Goal: Task Accomplishment & Management: Complete application form

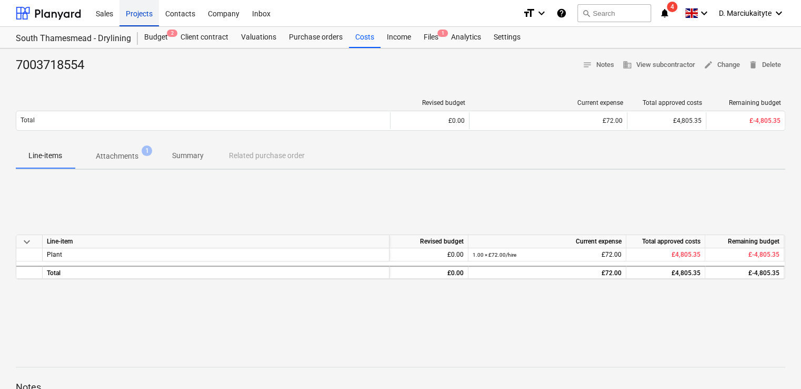
click at [143, 15] on div "Projects" at bounding box center [139, 12] width 39 height 27
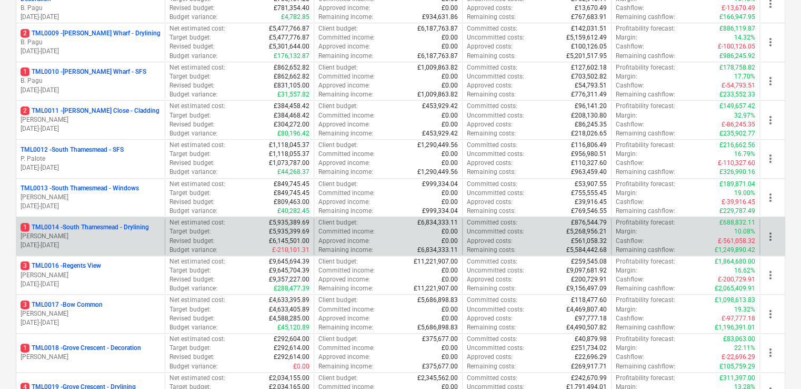
scroll to position [474, 0]
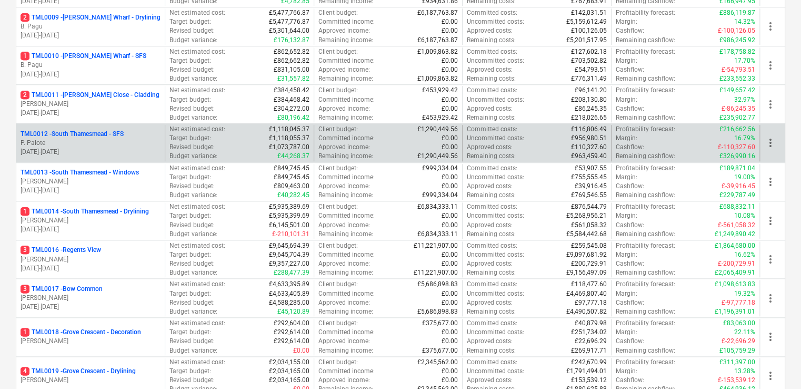
click at [116, 133] on p "TML0012 - [GEOGRAPHIC_DATA] - [GEOGRAPHIC_DATA]" at bounding box center [72, 134] width 103 height 9
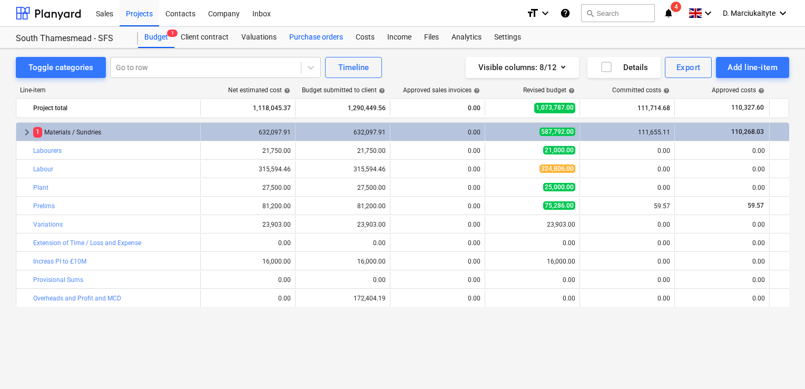
click at [323, 44] on div "Purchase orders" at bounding box center [316, 37] width 66 height 21
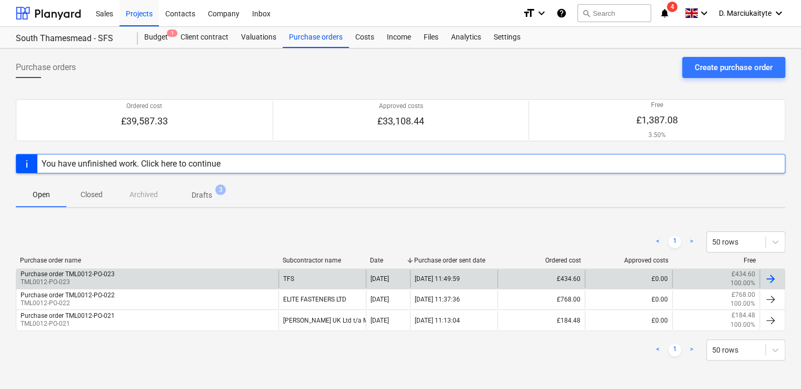
click at [151, 274] on div "Purchase order TML0012-PO-023 TML0012-PO-023" at bounding box center [147, 279] width 262 height 18
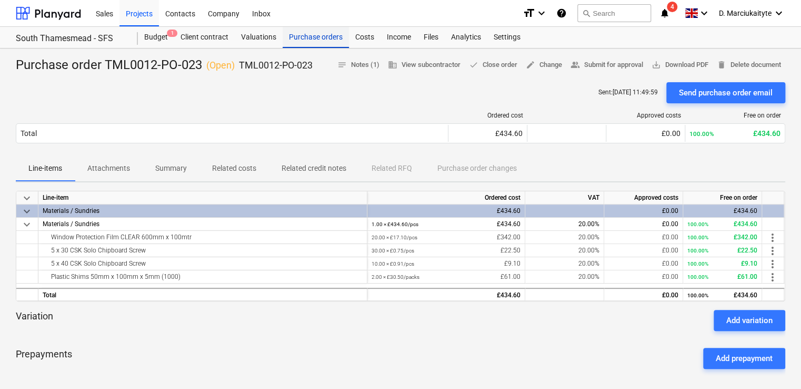
click at [325, 38] on div "Purchase orders" at bounding box center [316, 37] width 66 height 21
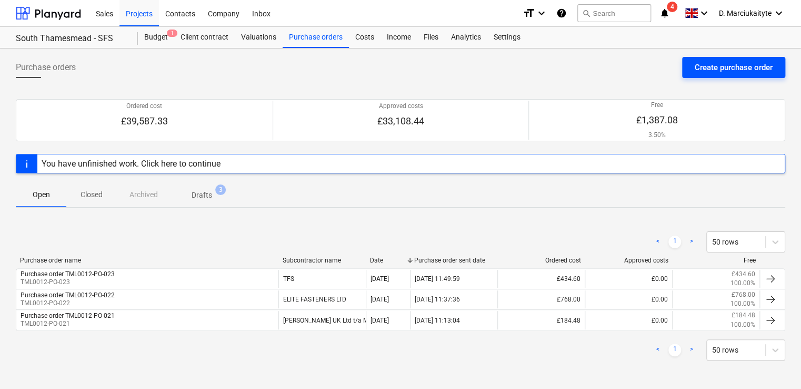
click at [728, 66] on div "Create purchase order" at bounding box center [734, 68] width 78 height 14
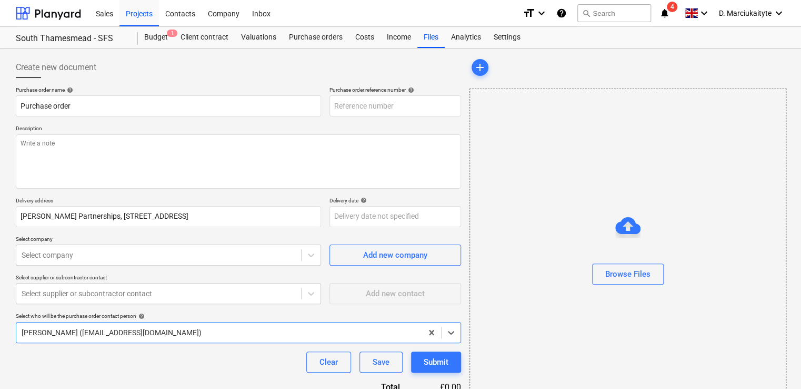
type textarea "x"
type input "TML0012-PO-026"
click at [319, 35] on div "Purchase orders" at bounding box center [316, 37] width 66 height 21
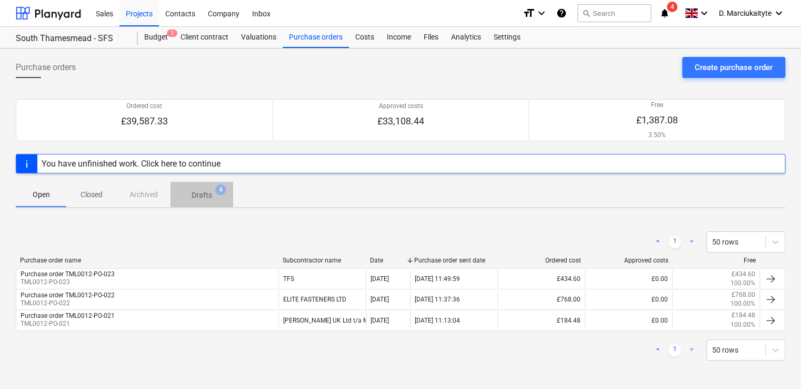
click at [215, 193] on span "Drafts 4" at bounding box center [201, 195] width 37 height 11
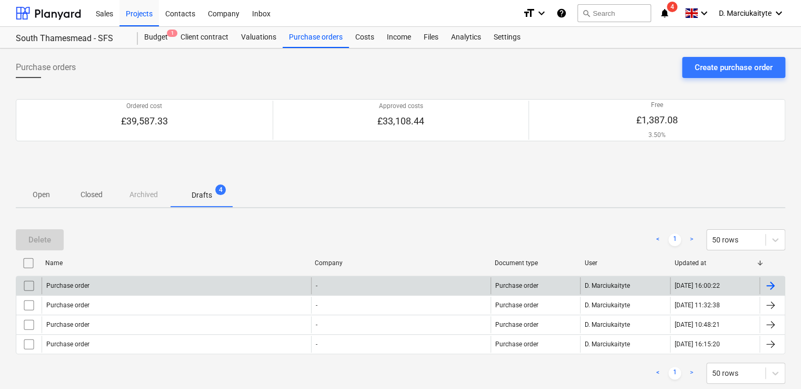
click at [112, 281] on div "Purchase order" at bounding box center [177, 285] width 270 height 17
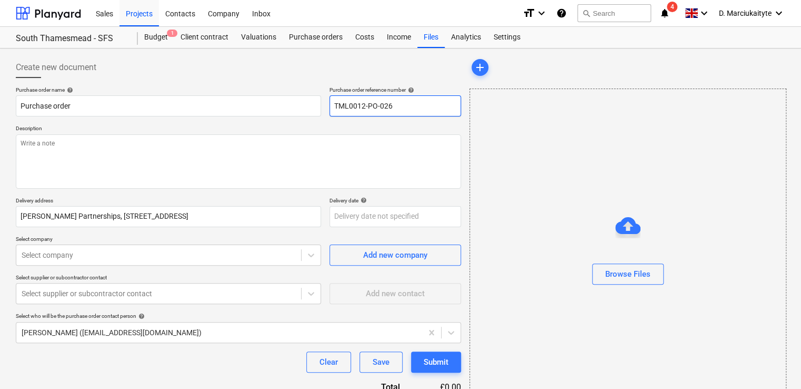
click at [401, 104] on input "TML0012-PO-026" at bounding box center [396, 105] width 132 height 21
type textarea "x"
type input "TML0012-PO-02"
type textarea "x"
type input "TML0012-PO-024"
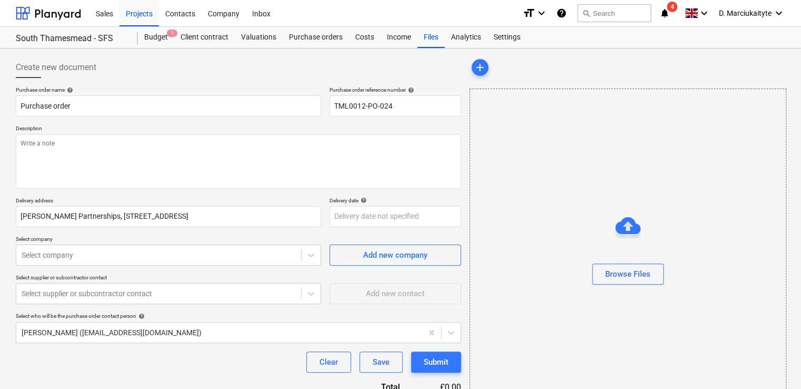
click at [204, 131] on p "Description" at bounding box center [238, 129] width 445 height 9
click at [202, 136] on textarea at bounding box center [238, 161] width 445 height 54
type textarea "x"
type textarea "G"
type textarea "x"
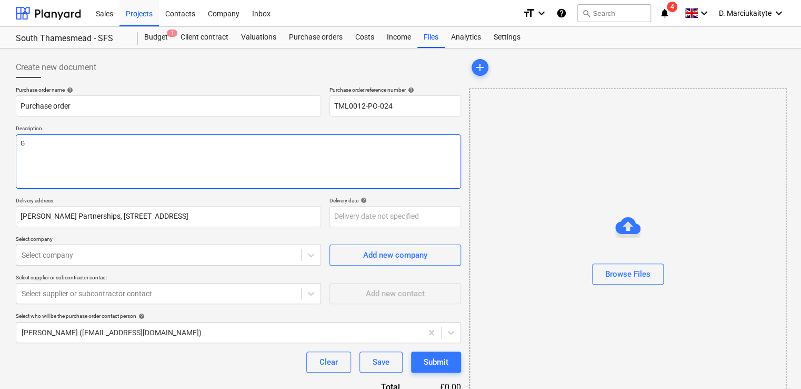
type textarea "Go"
type textarea "x"
type textarea "Goo"
type textarea "x"
type textarea "Good"
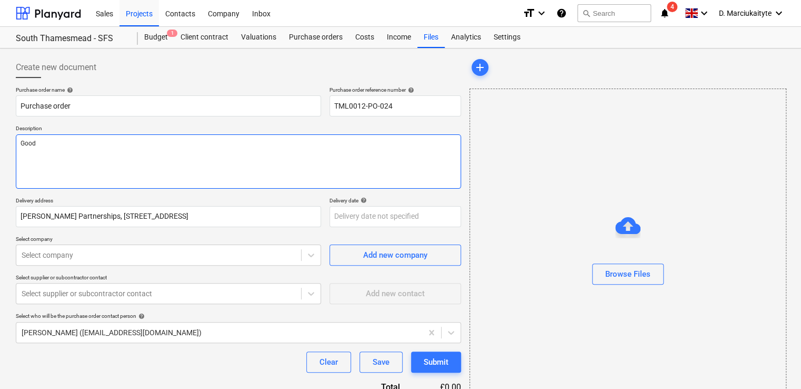
type textarea "x"
type textarea "Good a"
type textarea "x"
type textarea "Good af"
type textarea "x"
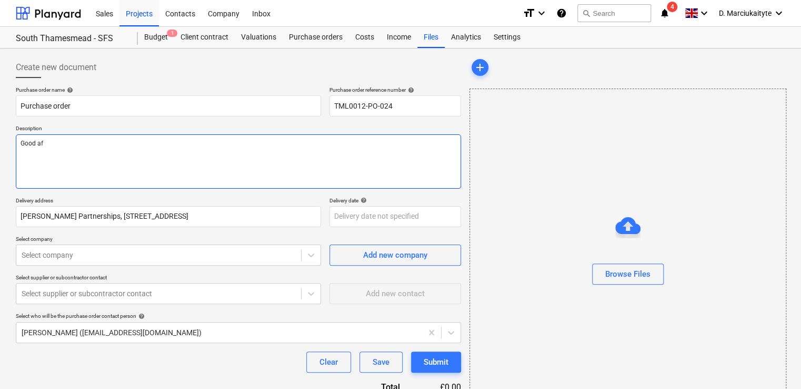
type textarea "Good aft"
type textarea "x"
type textarea "Good afte"
type textarea "x"
type textarea "Good after"
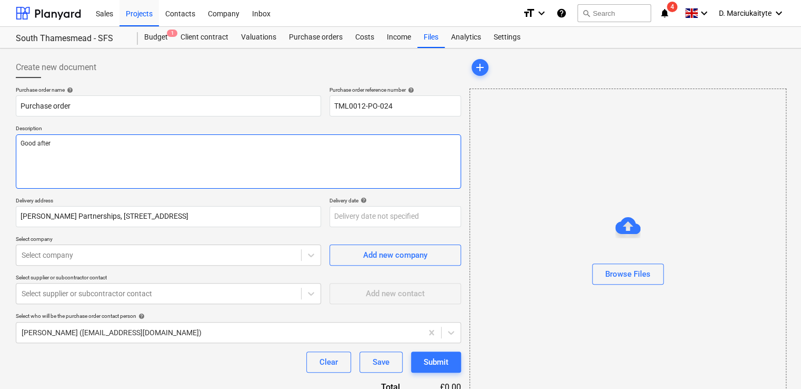
type textarea "x"
type textarea "Good aftern"
type textarea "x"
type textarea "Good afterno"
type textarea "x"
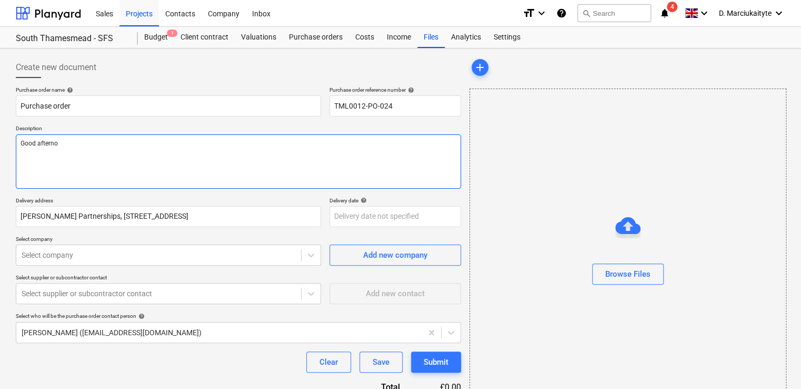
type textarea "Good afternoo"
type textarea "x"
type textarea "Good afternoon"
type textarea "x"
type textarea "Good afternoon."
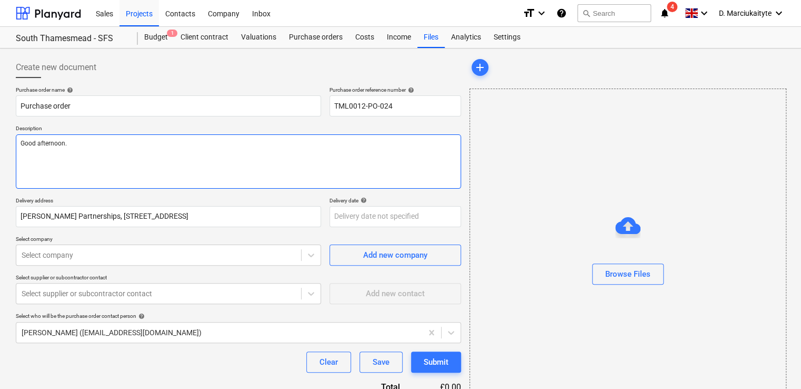
click at [144, 140] on textarea "Good afternoon." at bounding box center [238, 161] width 445 height 54
type textarea "x"
type textarea "Good afternoon."
type textarea "x"
type textarea "Good afternoon."
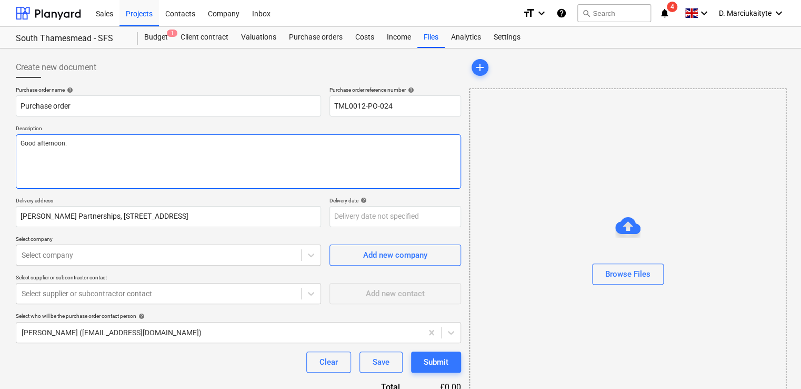
type textarea "x"
type textarea "Good afternoon. P"
type textarea "x"
type textarea "Good afternoon. Pl"
type textarea "x"
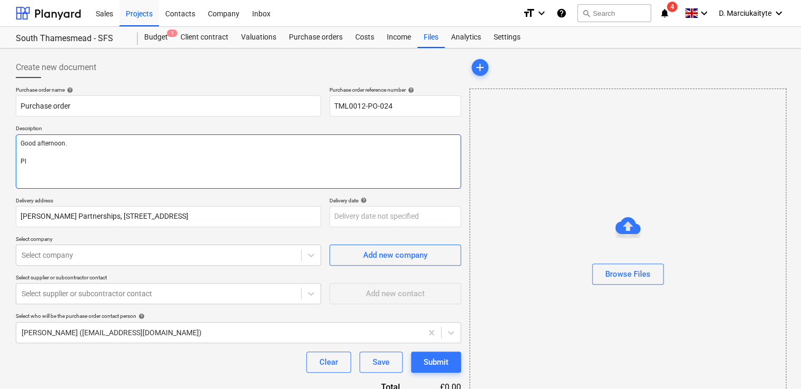
type textarea "Good afternoon. Ple"
type textarea "x"
type textarea "Good afternoon. [GEOGRAPHIC_DATA]"
type textarea "x"
type textarea "Good afternoon. Pleas"
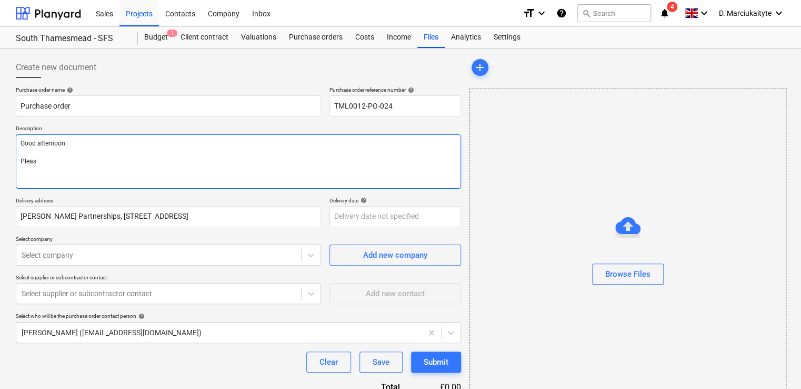
type textarea "x"
type textarea "Good afternoon. Please"
type textarea "x"
type textarea "Good afternoon. Please"
type textarea "x"
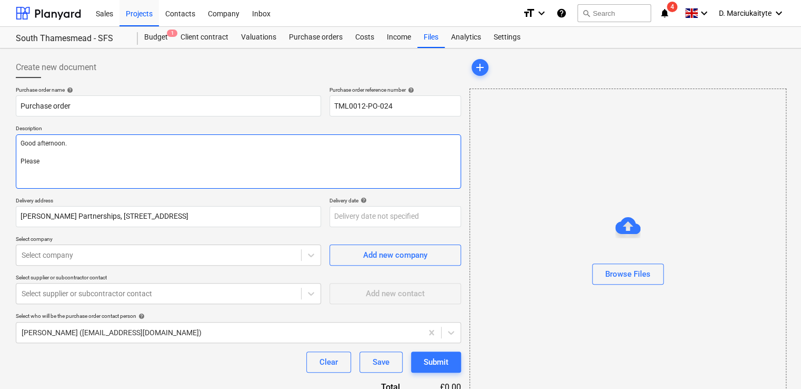
type textarea "Good afternoon. Please"
type textarea "x"
type textarea "Good afternoon. Pleas"
type textarea "x"
type textarea "Good afternoon. [GEOGRAPHIC_DATA]"
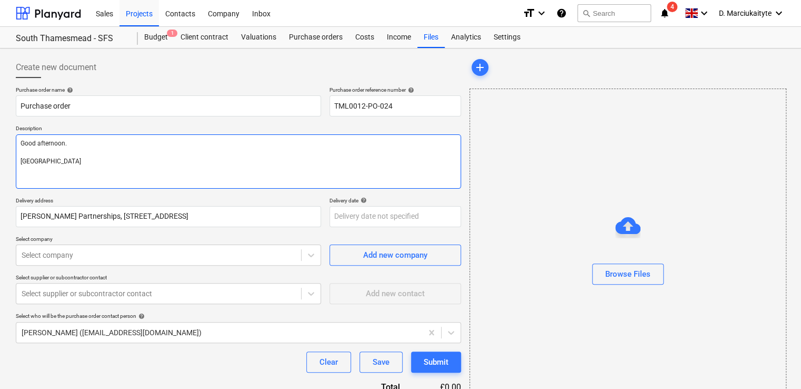
type textarea "x"
type textarea "Good afternoon. Ple"
type textarea "x"
type textarea "Good afternoon. Pl"
type textarea "x"
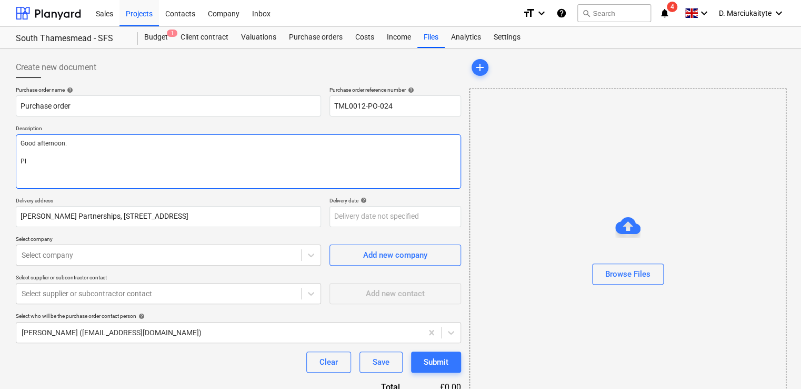
type textarea "Good afternoon. P"
type textarea "x"
type textarea "Good afternoon."
type textarea "x"
type textarea "Good afternoon. P"
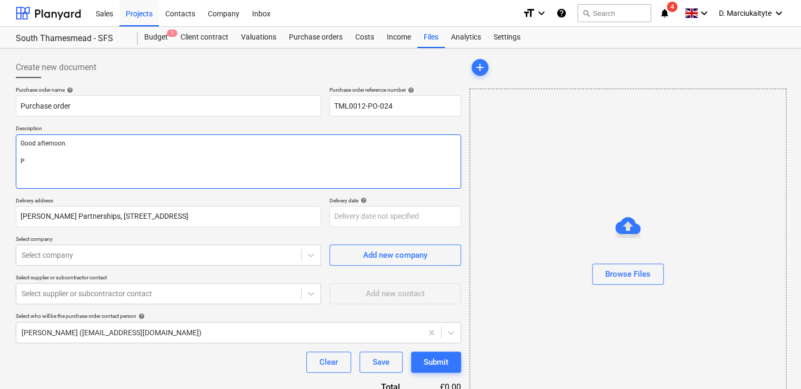
type textarea "x"
type textarea "Good afternoon. Pl"
type textarea "x"
type textarea "Good afternoon. Ple"
type textarea "x"
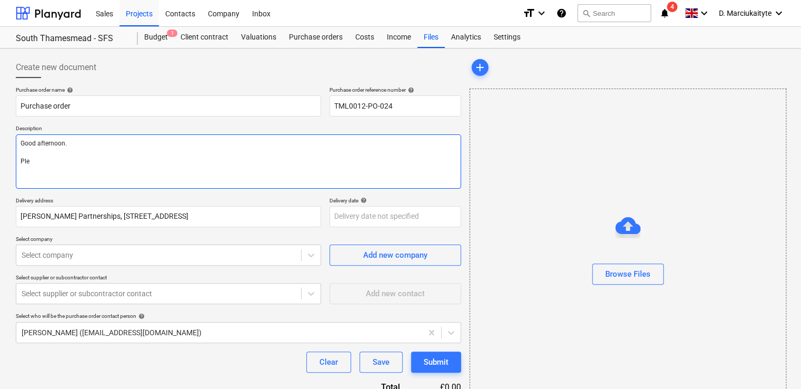
type textarea "Good afternoon. [GEOGRAPHIC_DATA]"
type textarea "x"
type textarea "Good afternoon. Pleas"
type textarea "x"
type textarea "Good afternoon. Please"
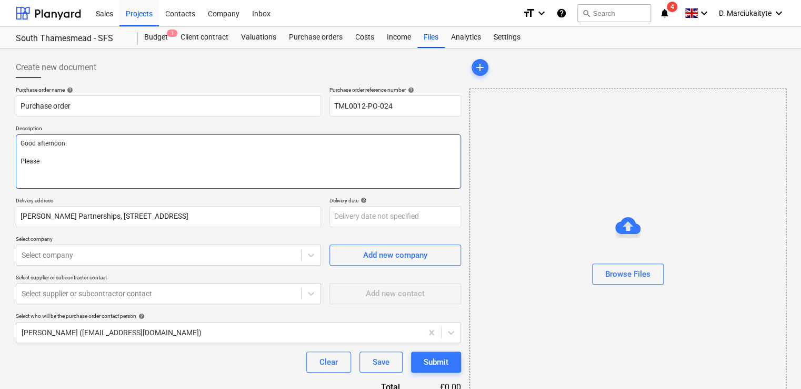
type textarea "x"
type textarea "Good afternoon. [GEOGRAPHIC_DATA]"
type textarea "x"
type textarea "Good afternoon. Ple"
type textarea "x"
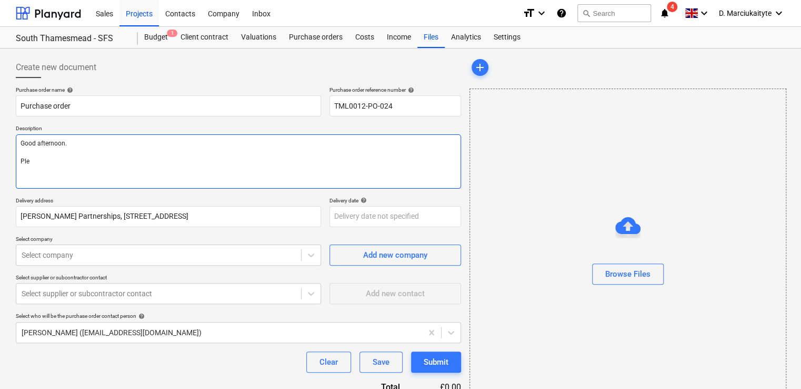
type textarea "Good afternoon. Pl"
type textarea "x"
type textarea "Good afternoon. P"
type textarea "x"
type textarea "Good afternoon."
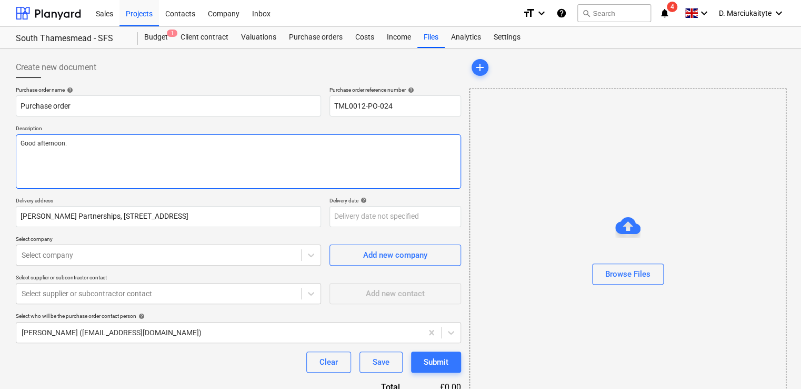
type textarea "x"
type textarea "Good afternoon."
type textarea "x"
type textarea "Good afternoon."
type textarea "x"
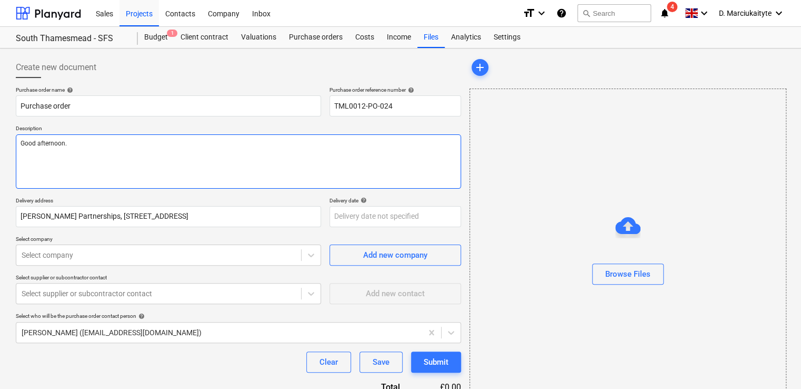
type textarea "Good afternoon. P"
type textarea "x"
type textarea "Good afternoon. Pl"
type textarea "x"
type textarea "Good afternoon. Ple"
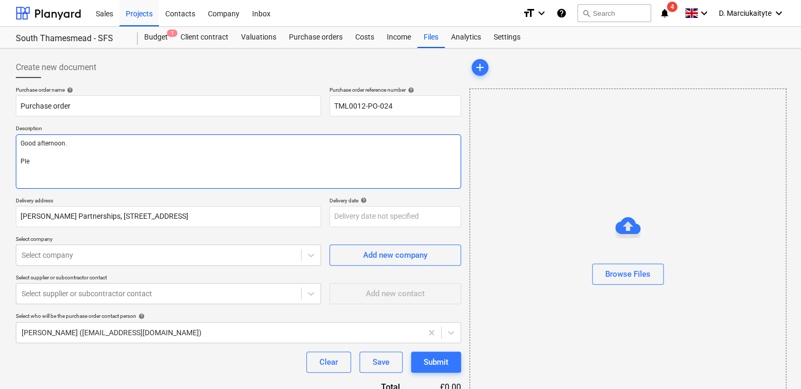
type textarea "x"
type textarea "Good afternoon. [GEOGRAPHIC_DATA]"
type textarea "x"
type textarea "Good afternoon. Pleas"
type textarea "x"
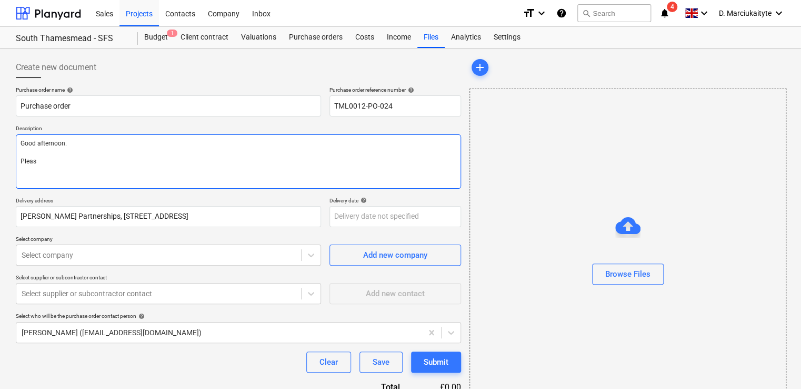
type textarea "Good afternoon. Please"
type textarea "x"
type textarea "Good afternoon. Please"
type textarea "x"
type textarea "Good afternoon. Please p"
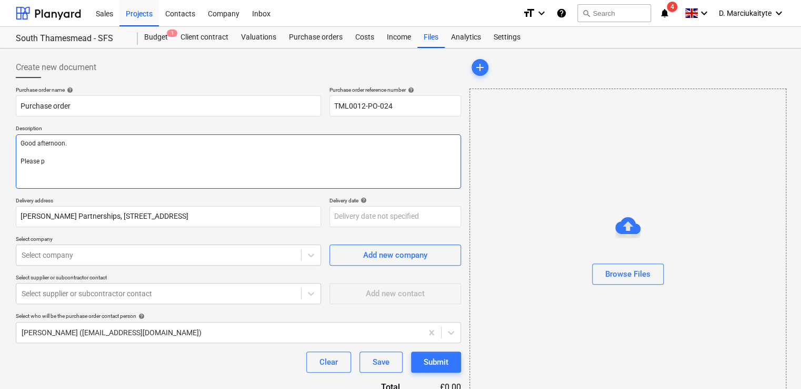
type textarea "x"
type textarea "Good afternoon. Please pr"
type textarea "x"
type textarea "Good afternoon. Please pro"
type textarea "x"
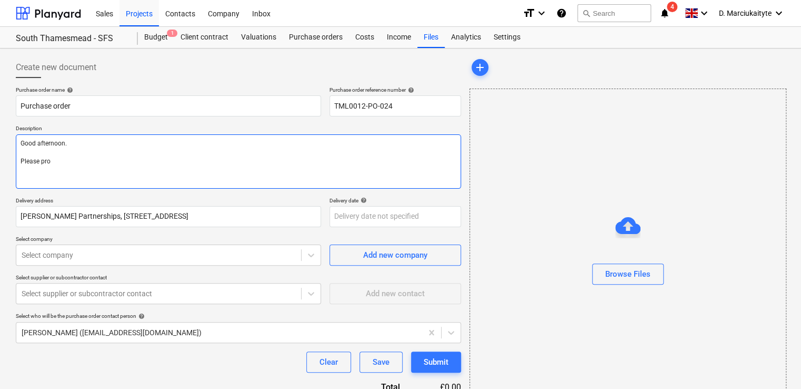
type textarea "Good afternoon. Please proc"
type textarea "x"
type textarea "Good afternoon. Please proce"
type textarea "x"
type textarea "Good afternoon. Please procee"
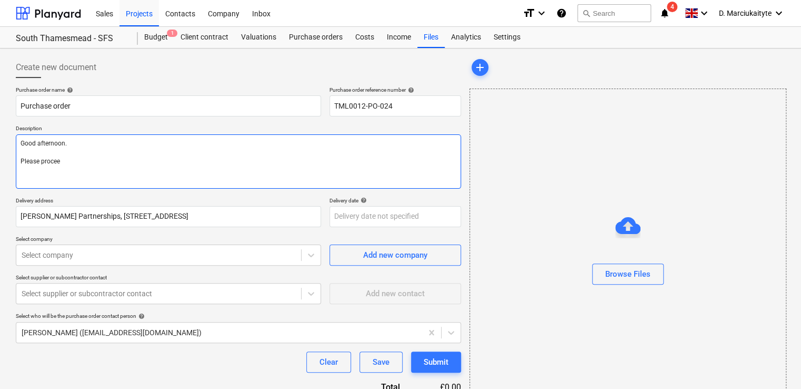
type textarea "x"
type textarea "Good afternoon. Please proceed"
type textarea "x"
type textarea "Good afternoon. Please proceed"
type textarea "x"
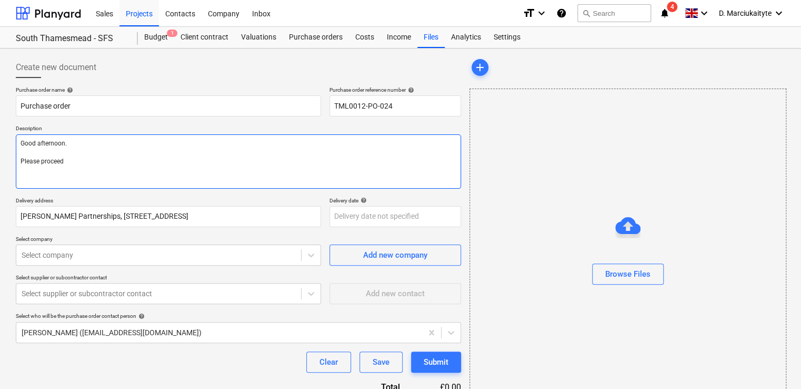
type textarea "Good afternoon. Please proceed w"
type textarea "x"
type textarea "Good afternoon. Please proceed wi"
type textarea "x"
type textarea "Good afternoon. Please proceed wit"
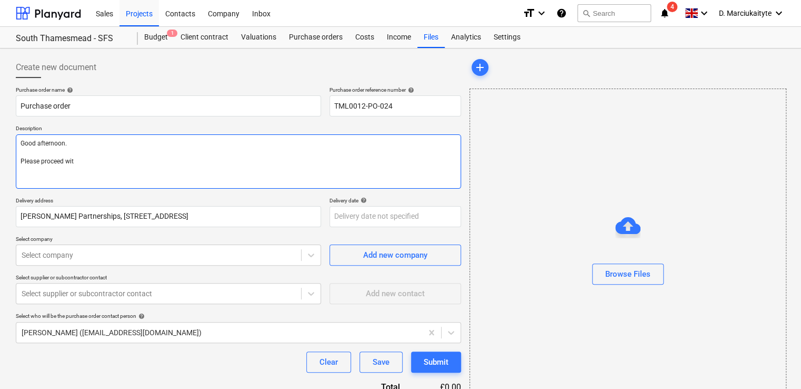
type textarea "x"
type textarea "Good afternoon. Please proceed with"
type textarea "x"
type textarea "Good afternoon. Please proceed with"
type textarea "x"
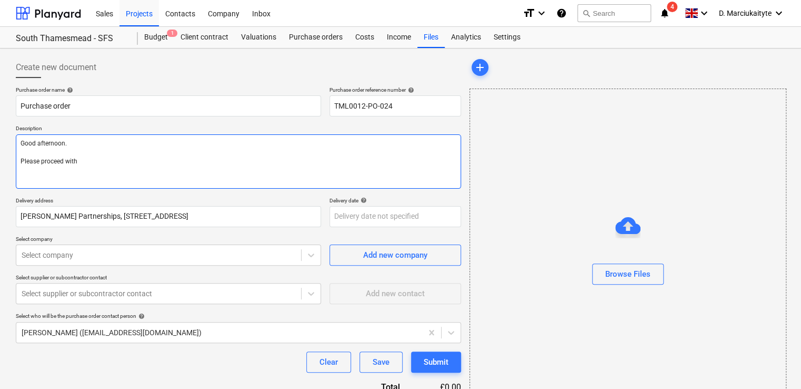
type textarea "Good afternoon. Please proceed with a"
type textarea "x"
type textarea "Good afternoon. Please proceed with at"
type textarea "x"
type textarea "Good afternoon. Please proceed with att"
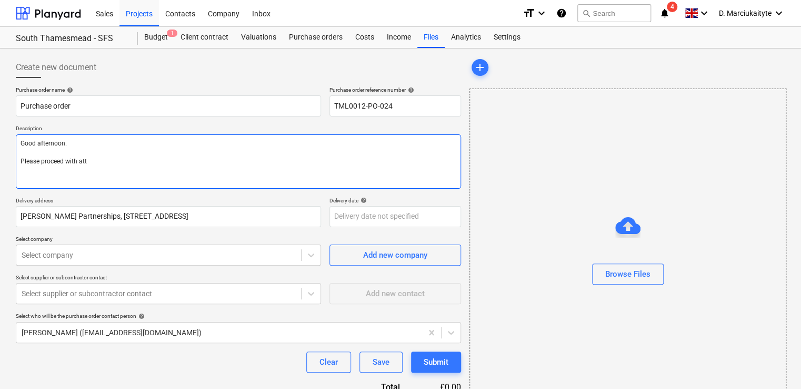
type textarea "x"
type textarea "Good afternoon. Please proceed with atta"
type textarea "x"
type textarea "Good afternoon. Please proceed with attac"
type textarea "x"
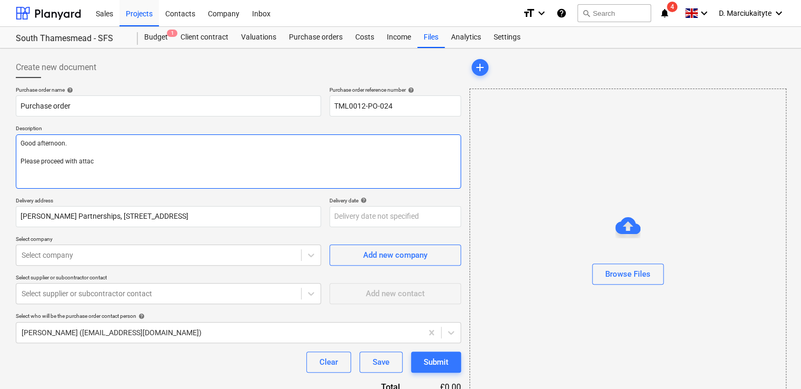
type textarea "Good afternoon. Please proceed with attach"
type textarea "x"
type textarea "Good afternoon. Please proceed with attache"
type textarea "x"
type textarea "Good afternoon. Please proceed with attached"
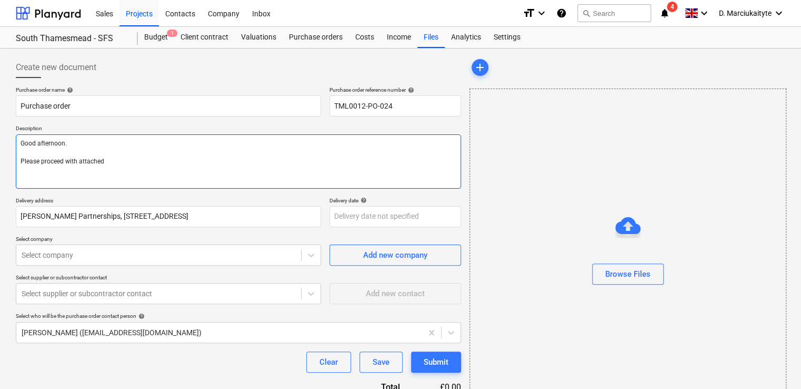
type textarea "x"
type textarea "Good afternoon. Please proceed with attached"
type textarea "x"
type textarea "Good afternoon. Please proceed with attached"
type textarea "x"
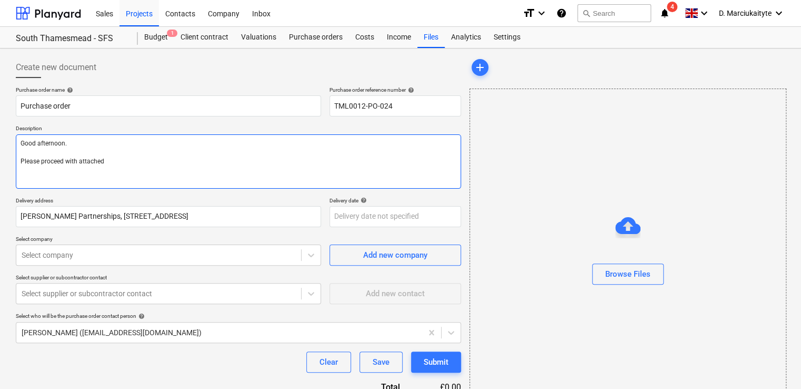
type textarea "Good afternoon. Please proceed with attached"
type textarea "x"
type textarea "Good afternoon. Please proceed with attached o"
type textarea "x"
type textarea "Good afternoon. Please proceed with attached or"
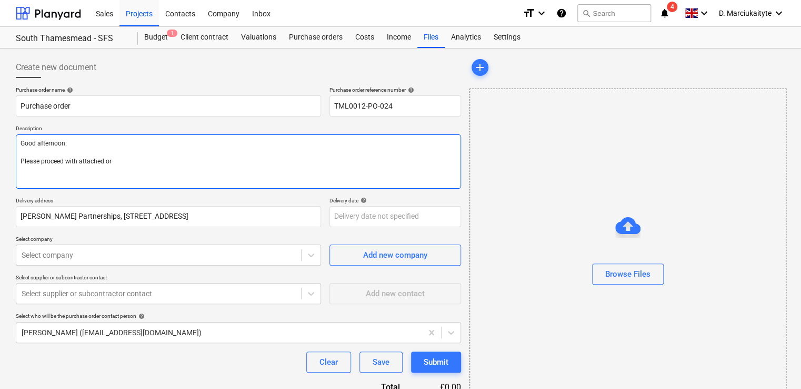
type textarea "x"
type textarea "Good afternoon. Please proceed with attached ord"
type textarea "x"
type textarea "Good afternoon. Please proceed with attached orde"
type textarea "x"
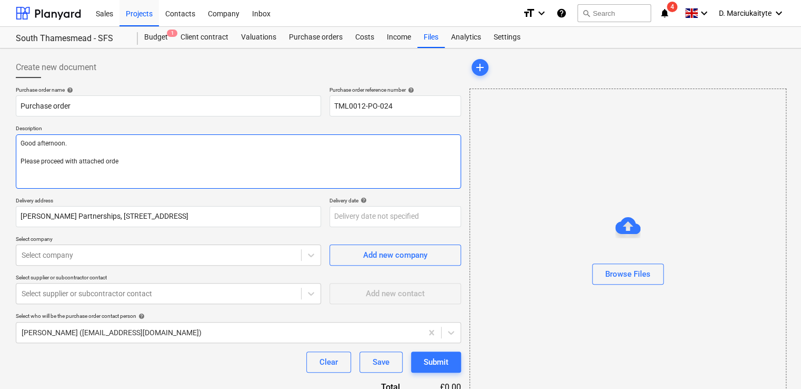
type textarea "Good afternoon. Please proceed with attached order"
type textarea "x"
type textarea "Good afternoon. Please proceed with attached order."
type textarea "x"
type textarea "Good afternoon. Please proceed with attached order."
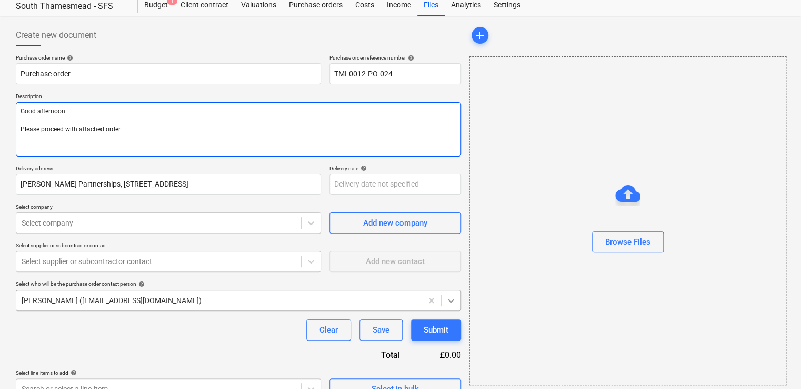
scroll to position [51, 0]
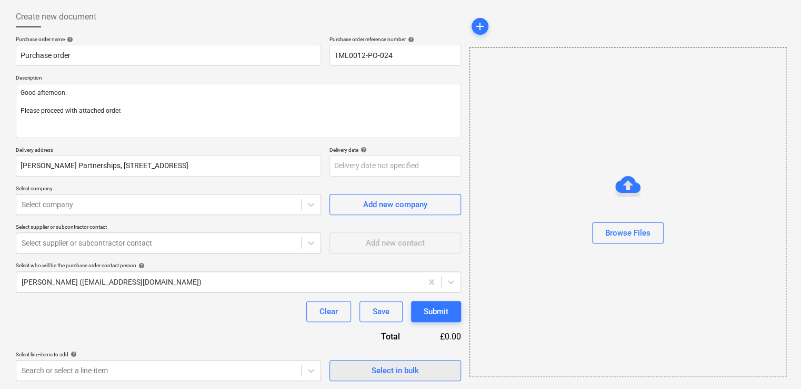
click at [389, 369] on div "Select in bulk" at bounding box center [395, 370] width 47 height 14
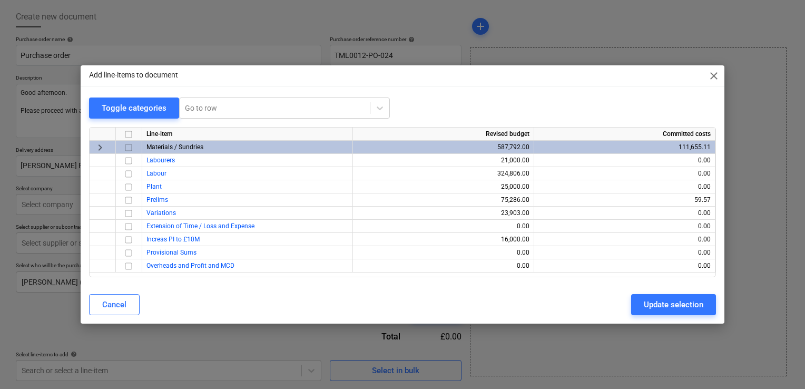
click at [131, 147] on input "checkbox" at bounding box center [128, 147] width 13 height 13
click at [674, 300] on div "Update selection" at bounding box center [672, 304] width 59 height 14
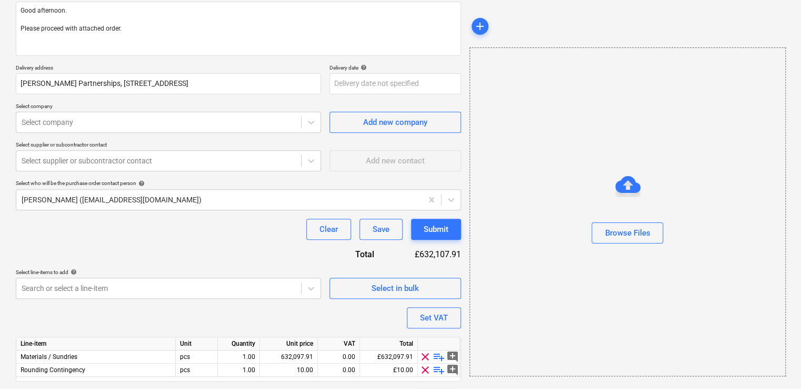
scroll to position [162, 0]
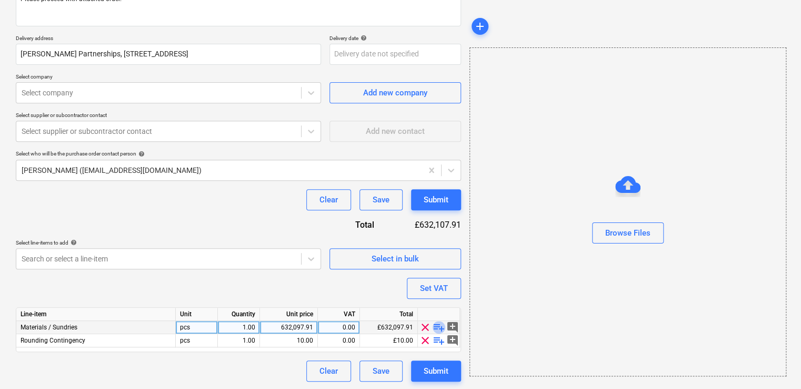
click at [438, 325] on span "playlist_add" at bounding box center [439, 327] width 13 height 13
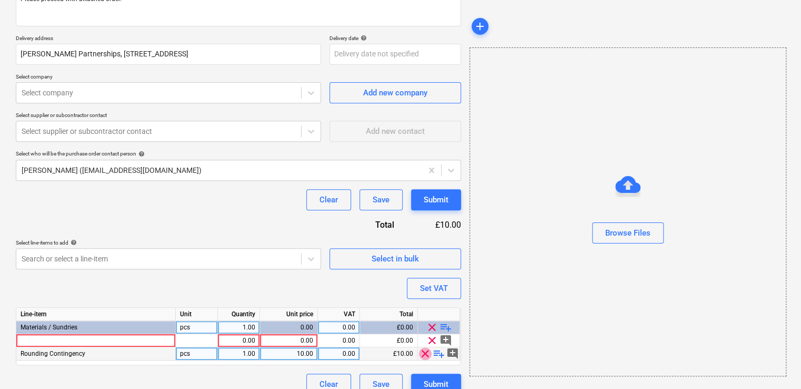
click at [423, 353] on span "clear" at bounding box center [425, 353] width 13 height 13
type textarea "x"
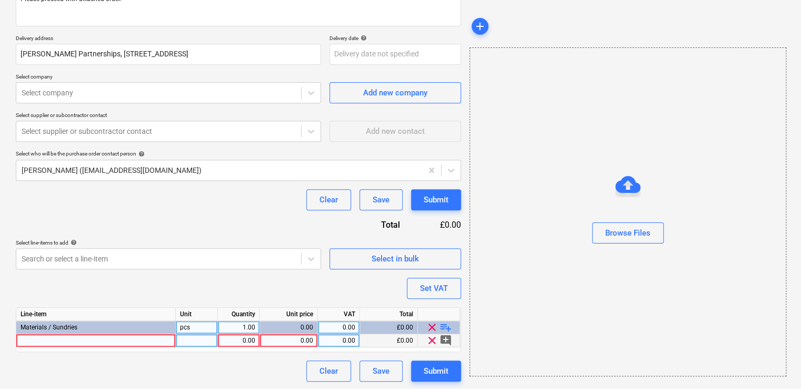
click at [114, 341] on div at bounding box center [96, 340] width 160 height 13
type input "Newtown Silver Back Window Protection Roll - Clear"
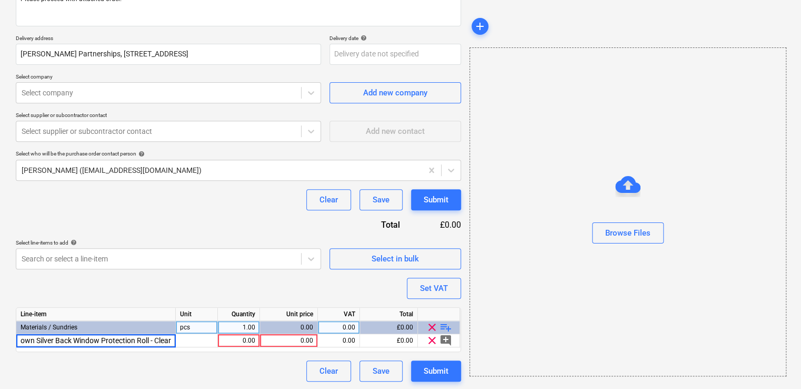
type textarea "x"
click at [194, 346] on div "Line-item Unit Quantity Unit price VAT Total Materials / Sundries pcs 1.00 0.00…" at bounding box center [238, 329] width 445 height 45
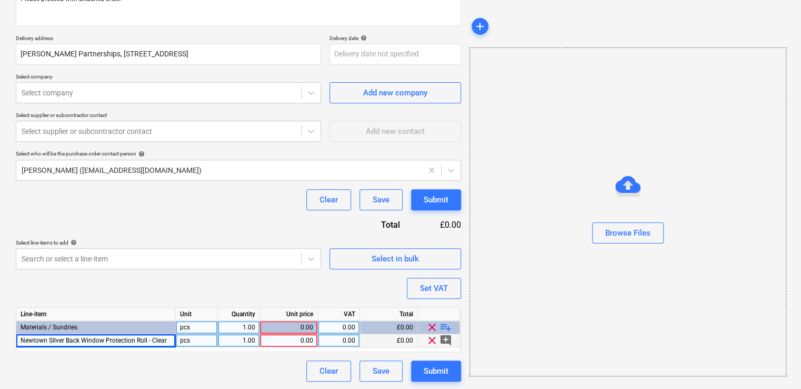
click at [198, 343] on div "pcs" at bounding box center [197, 340] width 42 height 13
type input "rolls"
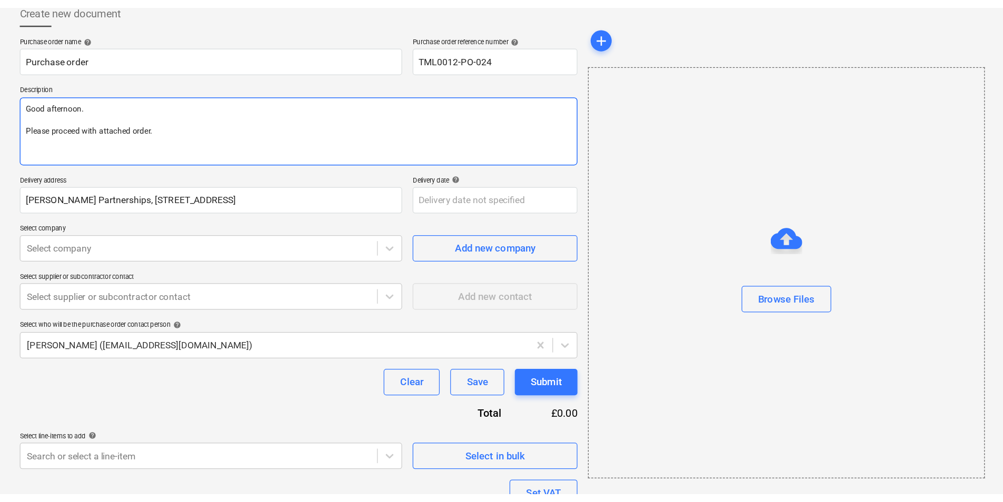
scroll to position [0, 0]
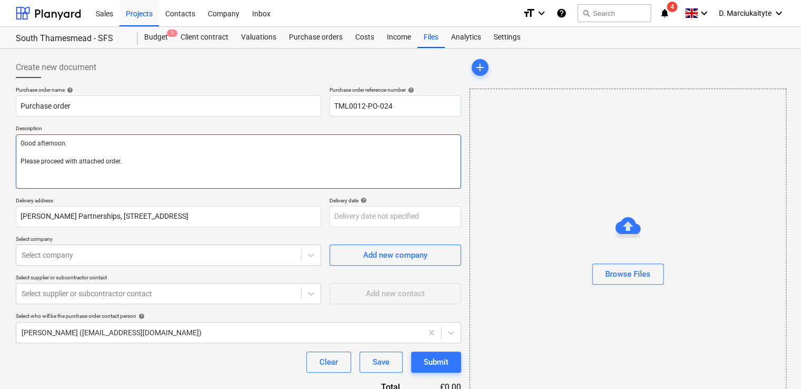
click at [87, 176] on textarea "Good afternoon. Please proceed with attached order." at bounding box center [238, 161] width 445 height 54
click at [171, 165] on textarea "Good afternoon. Please proceed with attached order." at bounding box center [238, 161] width 445 height 54
type textarea "x"
type textarea "Good afternoon. Please proceed with attached order."
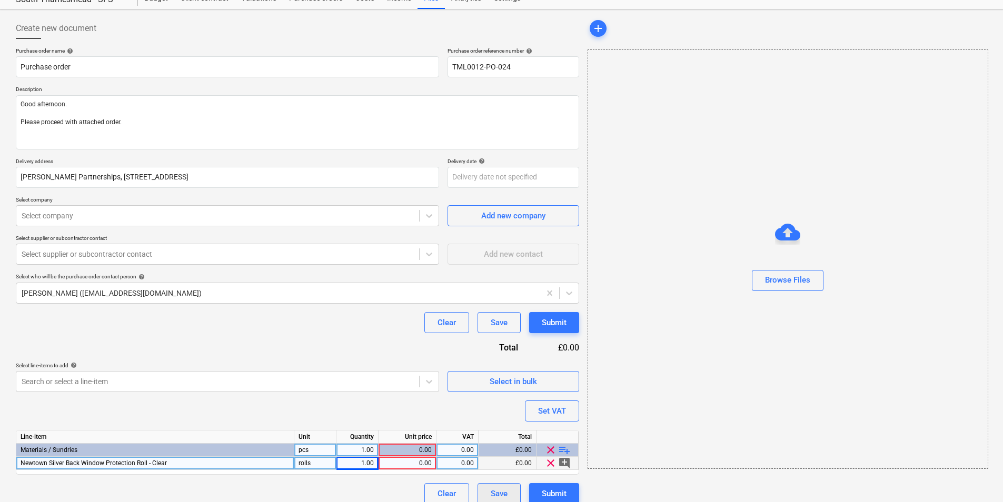
scroll to position [49, 0]
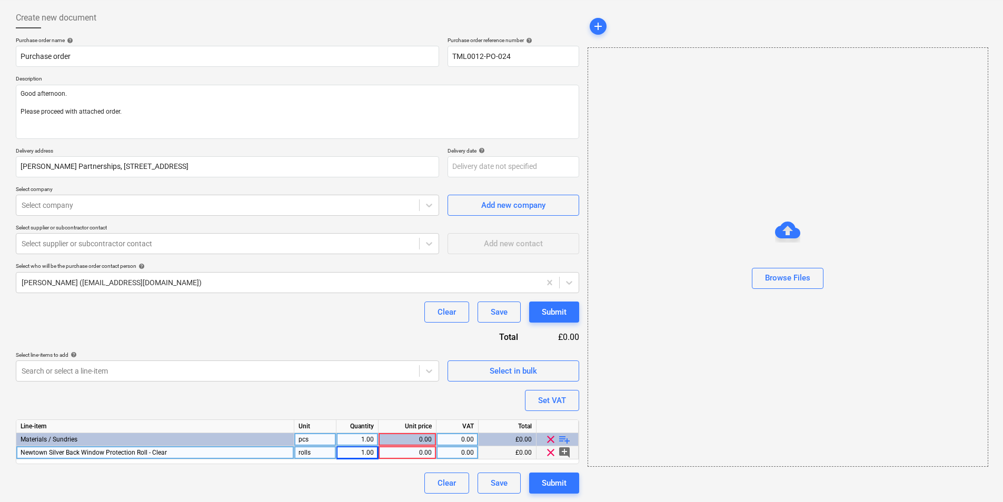
click at [366, 388] on div "1.00" at bounding box center [357, 453] width 33 height 13
type textarea "x"
type input "18"
type textarea "x"
type input "17.58"
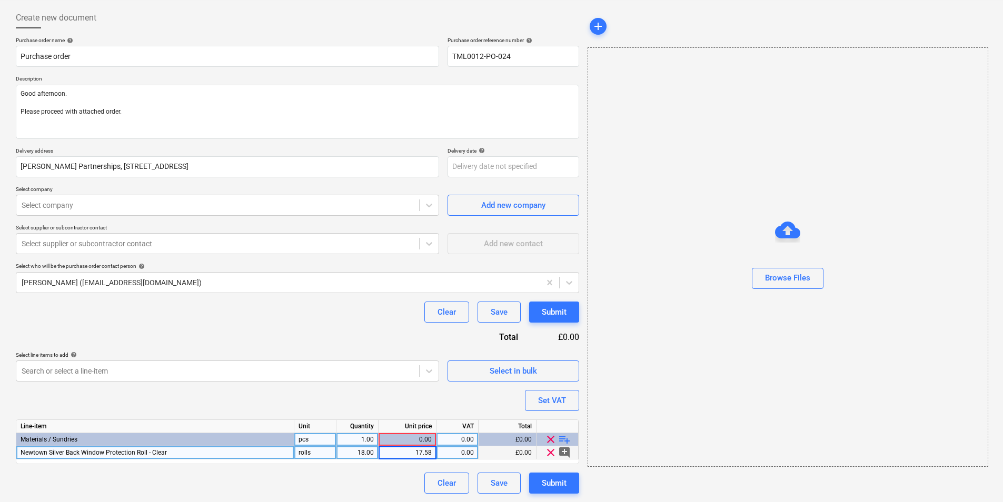
type textarea "x"
type input "20"
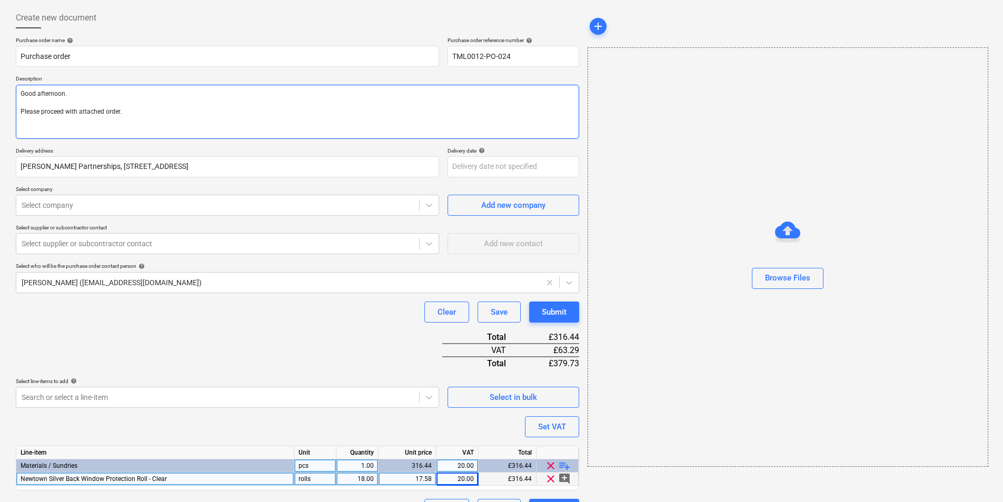
click at [43, 127] on textarea "Good afternoon. Please proceed with attached order." at bounding box center [297, 112] width 563 height 54
type textarea "x"
type textarea "Good afternoon. Please proceed with attached order. M"
type textarea "x"
type textarea "Good afternoon. Please proceed with attached order. Mak"
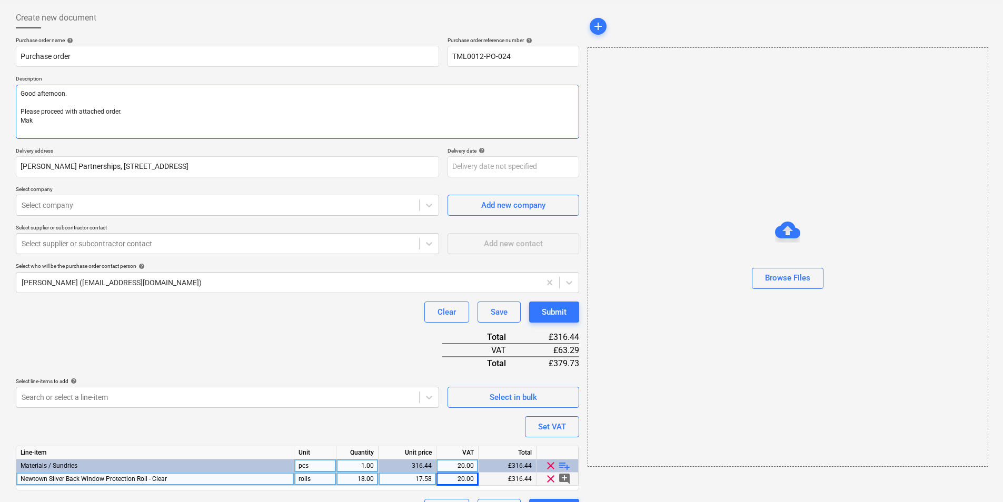
type textarea "x"
type textarea "Good afternoon. Please proceed with attached order. Make"
type textarea "x"
type textarea "Good afternoon. Please proceed with attached order. Make"
type textarea "x"
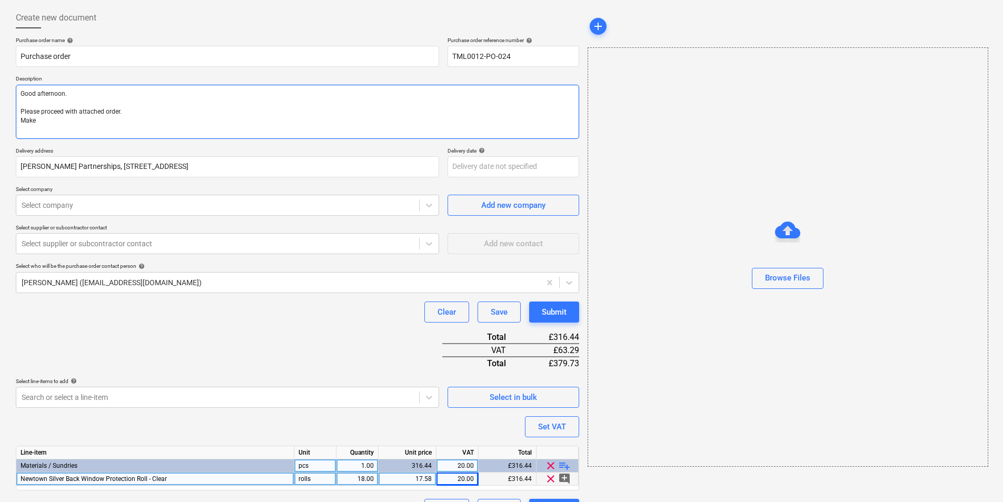
type textarea "Good afternoon. Please proceed with attached order. Make s"
type textarea "x"
type textarea "Good afternoon. Please proceed with attached order. Make su"
type textarea "x"
type textarea "Good afternoon. Please proceed with attached order. Make sur"
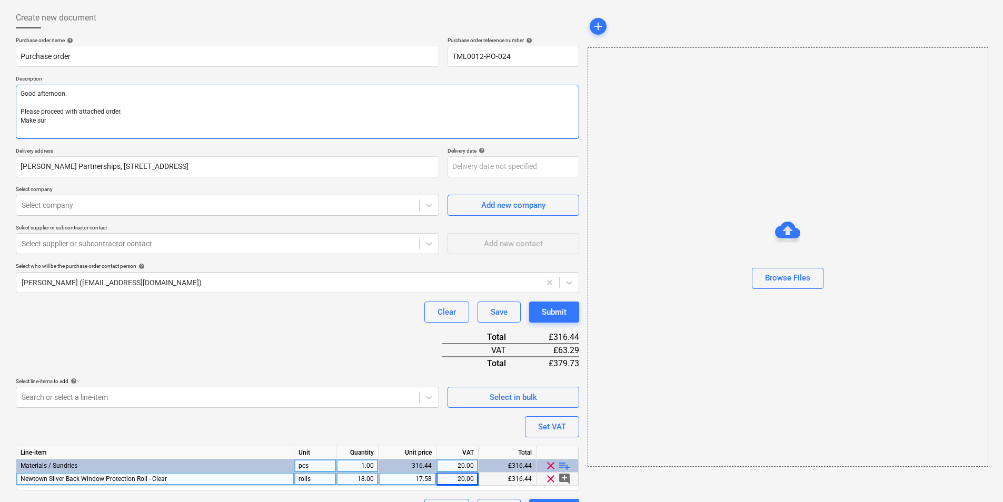
type textarea "x"
type textarea "Good afternoon. Please proceed with attached order. Make sure"
type textarea "x"
type textarea "Good afternoon. Please proceed with attached order. Make sure"
type textarea "x"
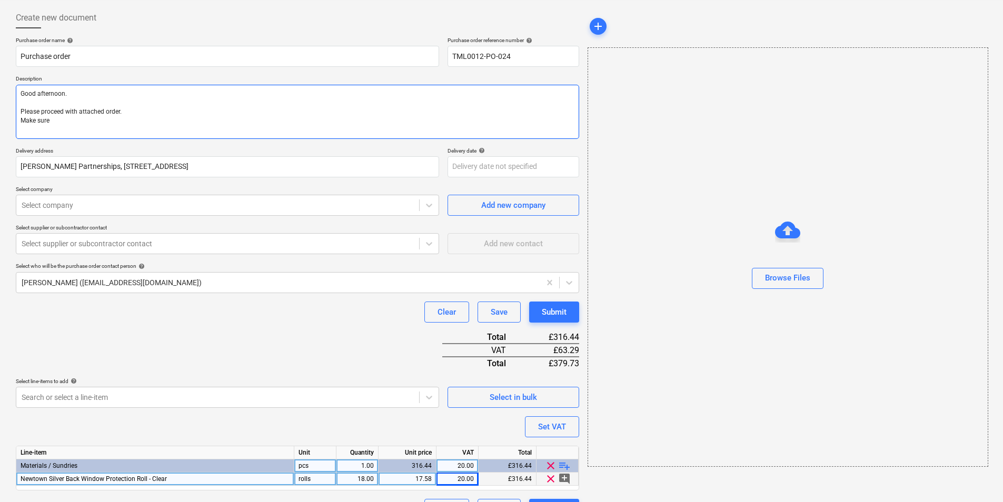
type textarea "Good afternoon. Please proceed with attached order. Make sure t"
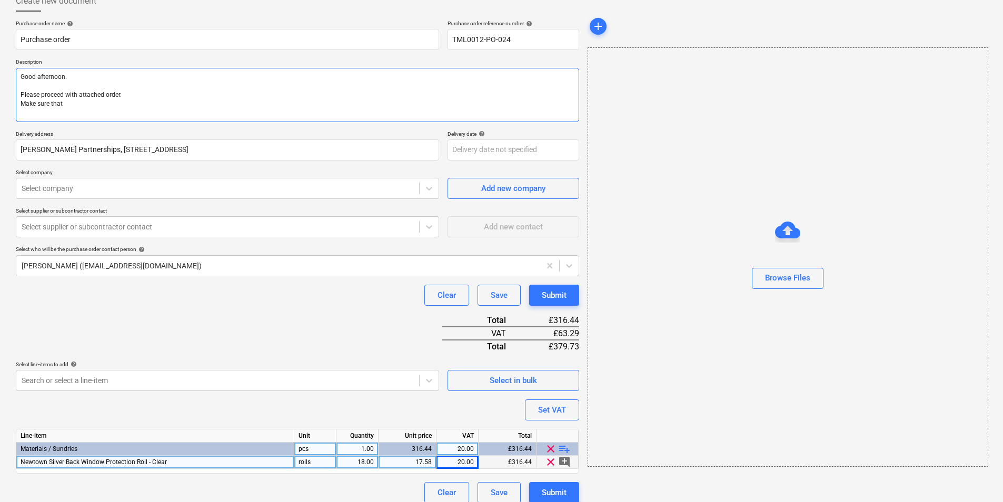
scroll to position [76, 0]
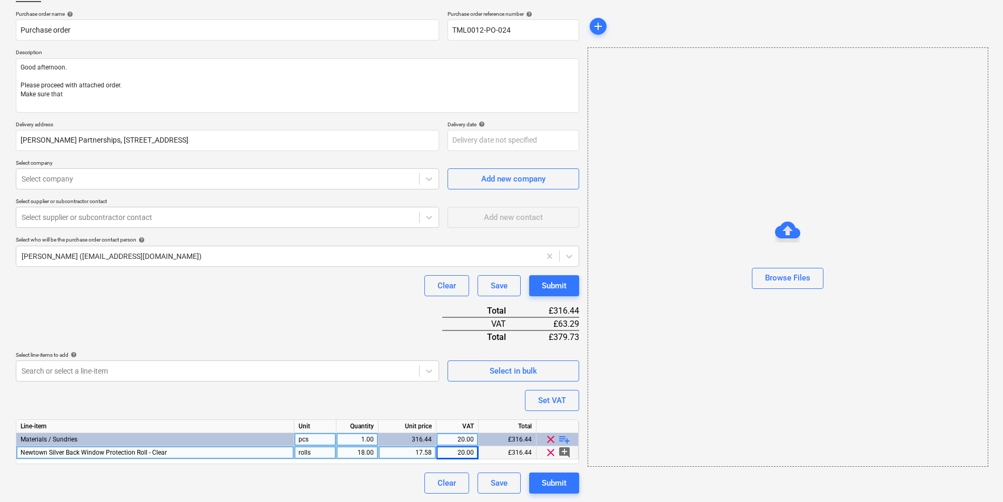
click at [105, 388] on span "Newtown Silver Back Window Protection Roll - Clear" at bounding box center [94, 452] width 146 height 7
click at [210, 388] on input "Newtown Silver Back Window Protection Roll - Clear" at bounding box center [154, 453] width 277 height 13
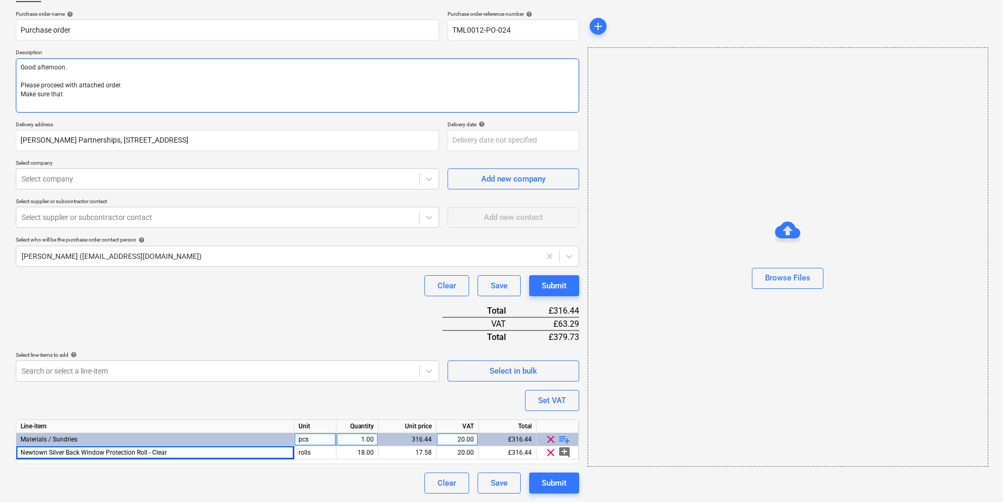
click at [161, 97] on textarea "Good afternoon. Please proceed with attached order. Make sure that" at bounding box center [297, 85] width 563 height 54
click at [114, 97] on textarea "Good afternoon. Please proceed with attached order. Make sure that" at bounding box center [297, 85] width 563 height 54
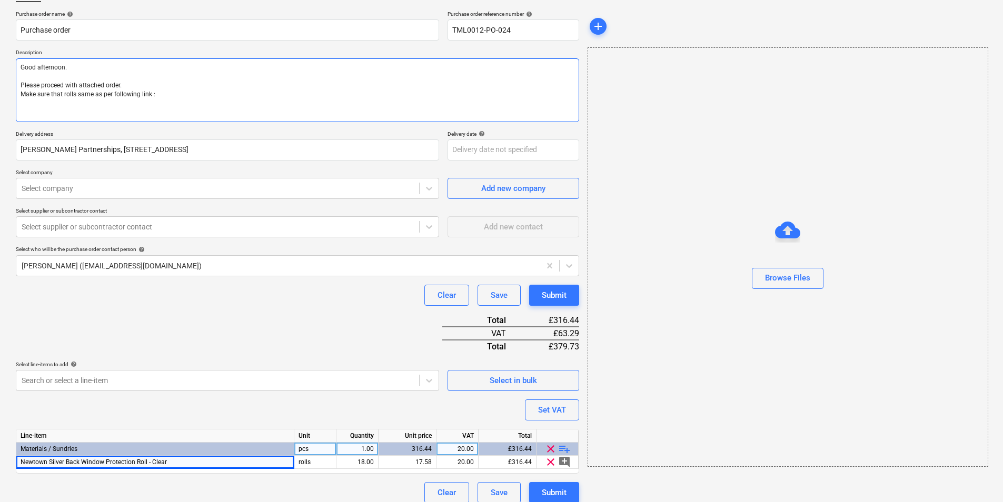
paste textarea "[URL][DOMAIN_NAME]"
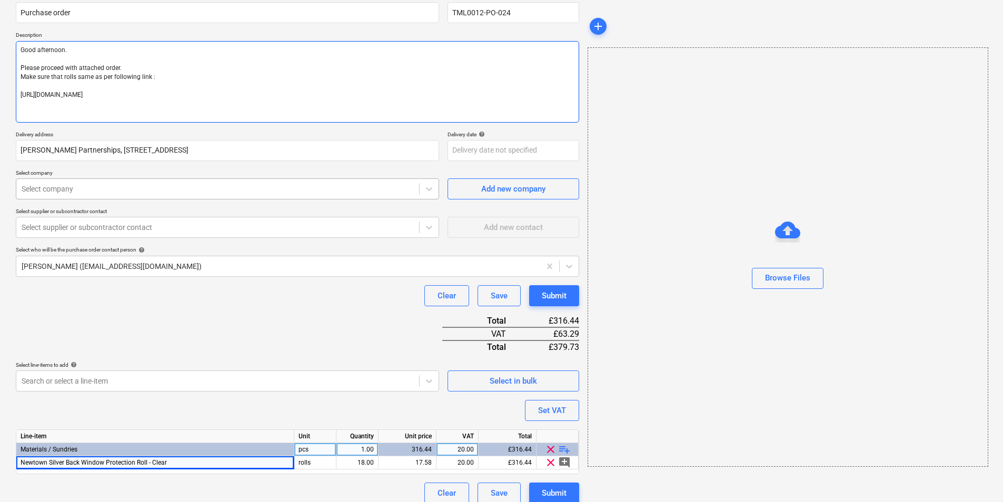
scroll to position [103, 0]
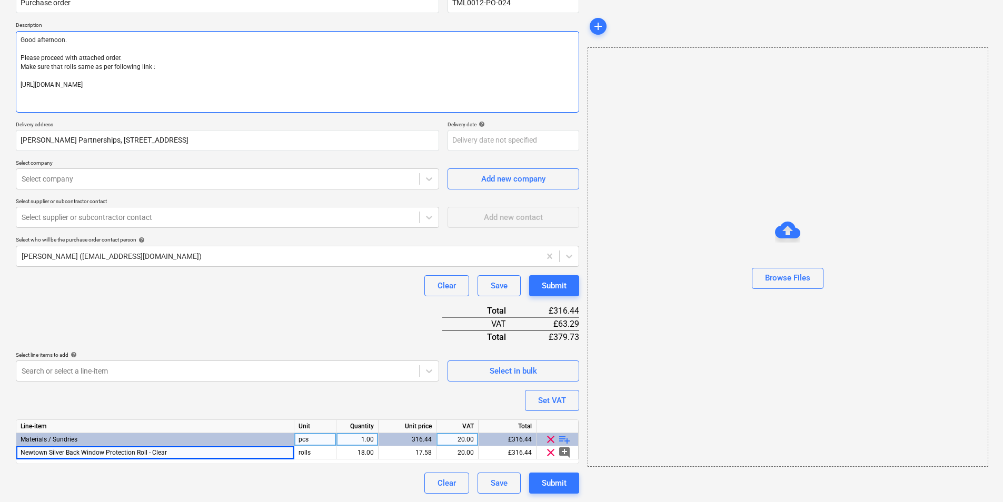
click at [187, 105] on textarea "Good afternoon. Please proceed with attached order. Make sure that rolls same a…" at bounding box center [297, 72] width 563 height 82
paste textarea "Site Contact: Ionut [PHONE_NUMBER] Regards, Demi"
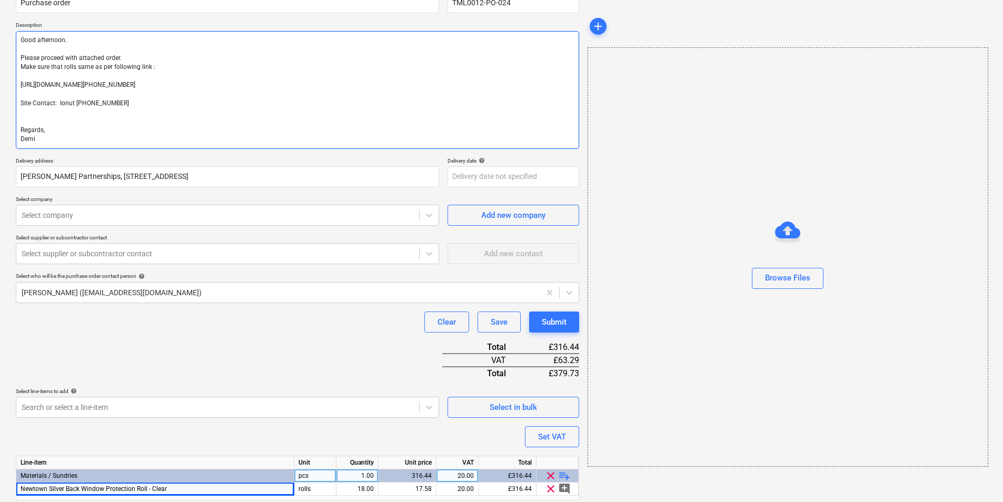
click at [298, 90] on textarea "Good afternoon. Please proceed with attached order. Make sure that rolls same a…" at bounding box center [297, 90] width 563 height 118
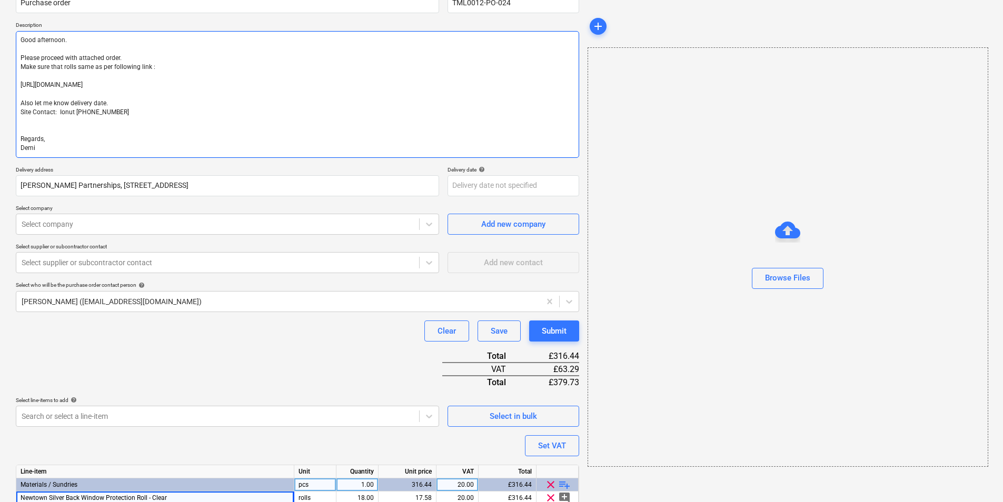
drag, startPoint x: 178, startPoint y: 65, endPoint x: -2, endPoint y: 41, distance: 182.2
click at [0, 41] on html "Sales Projects Contacts Company Inbox format_size keyboard_arrow_down help sear…" at bounding box center [501, 148] width 1003 height 502
drag, startPoint x: 114, startPoint y: 59, endPoint x: 138, endPoint y: 57, distance: 23.7
click at [116, 59] on textarea "Good afternoon. Please proceed with attached order. Make sure that rolls same a…" at bounding box center [297, 94] width 563 height 127
click at [195, 70] on textarea "Good afternoon. Please proceed with attached order. Make sure that rolls same a…" at bounding box center [297, 94] width 563 height 127
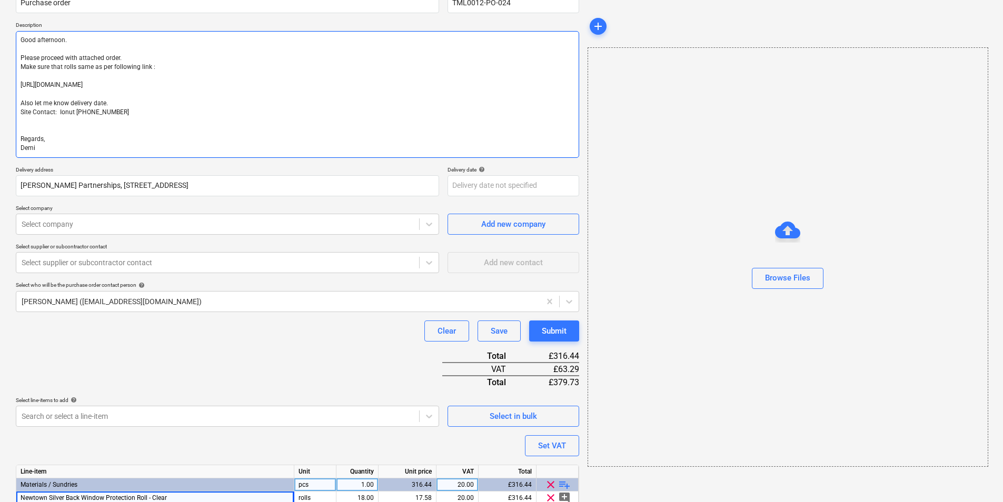
click at [166, 71] on textarea "Good afternoon. Please proceed with attached order. Make sure that rolls same a…" at bounding box center [297, 94] width 563 height 127
drag, startPoint x: 154, startPoint y: 68, endPoint x: 8, endPoint y: 60, distance: 146.6
click at [8, 60] on div "Create new document Purchase order name help Purchase order Purchase order refe…" at bounding box center [501, 246] width 1003 height 602
paste textarea "the attached order. Kindly ensure the rolls are the same as in the following li…"
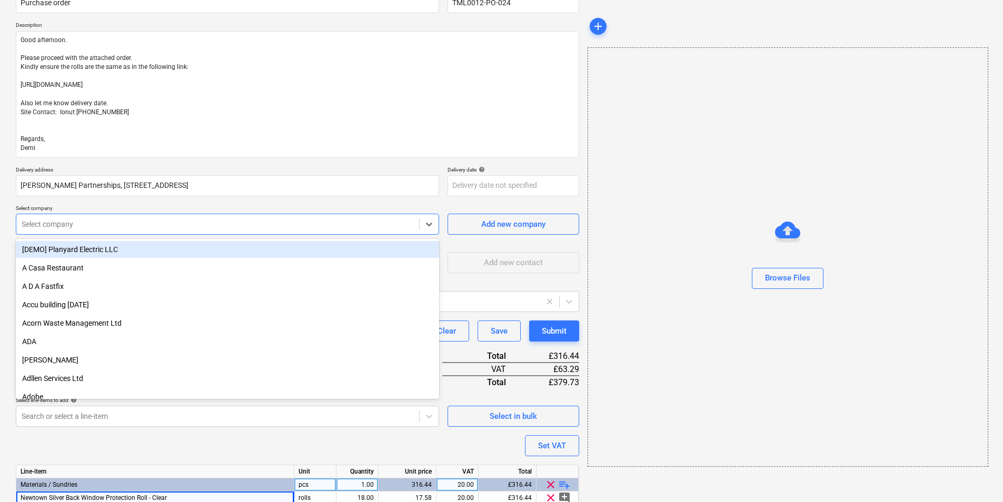
click at [217, 223] on div at bounding box center [218, 224] width 392 height 11
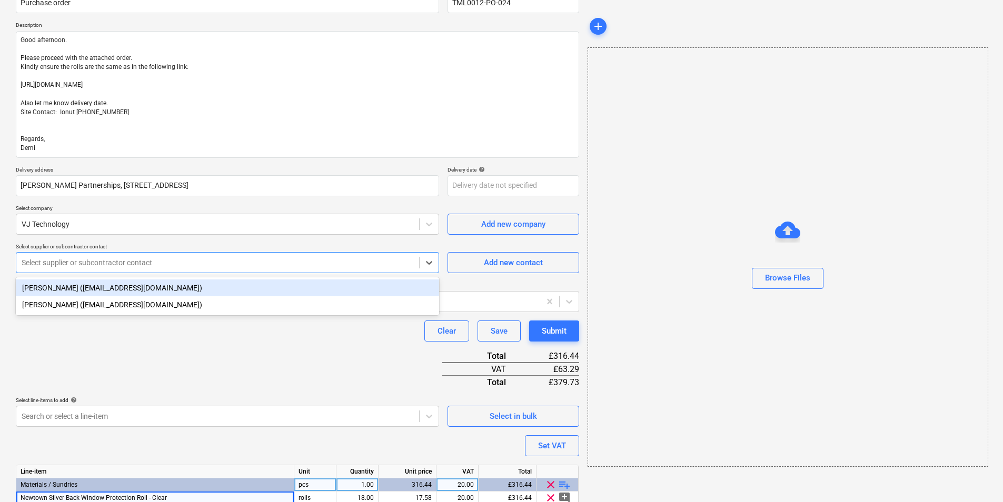
click at [264, 264] on div at bounding box center [218, 262] width 392 height 11
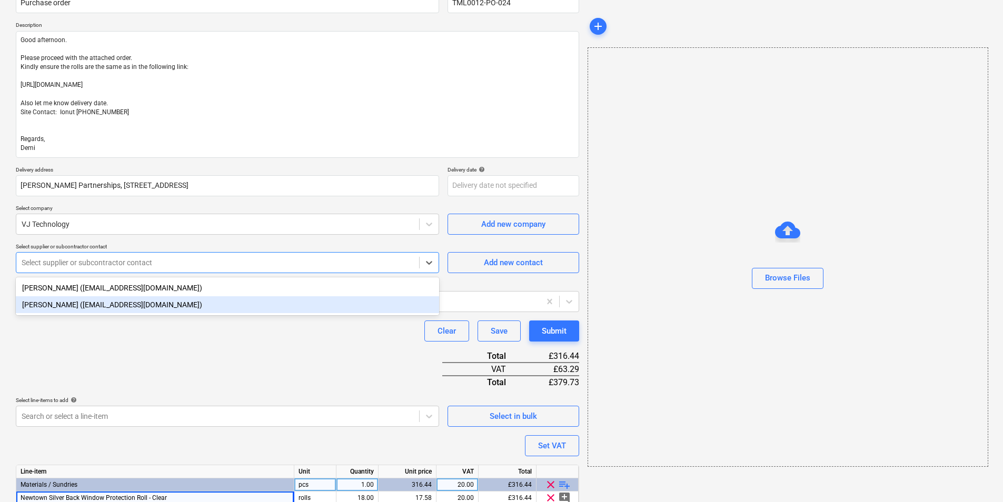
click at [200, 313] on div "[PERSON_NAME] ([EMAIL_ADDRESS][DOMAIN_NAME])" at bounding box center [227, 304] width 423 height 17
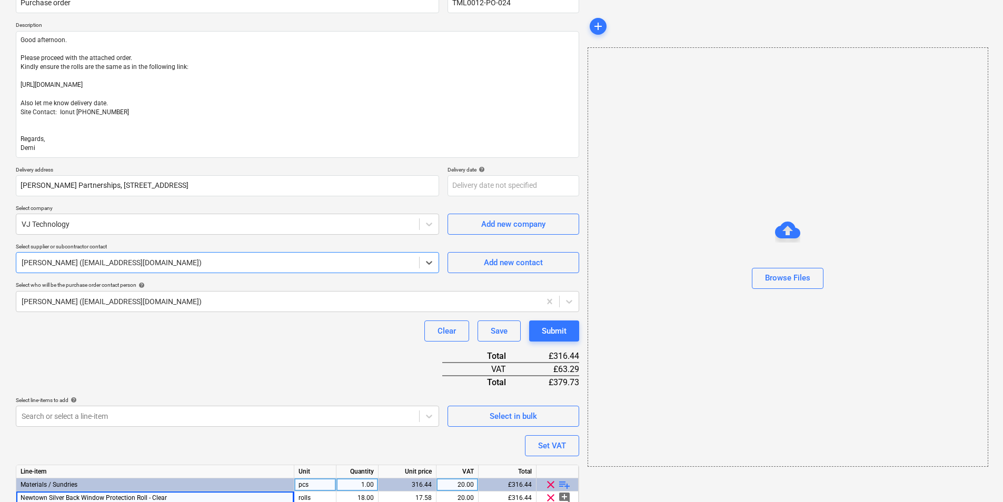
scroll to position [148, 0]
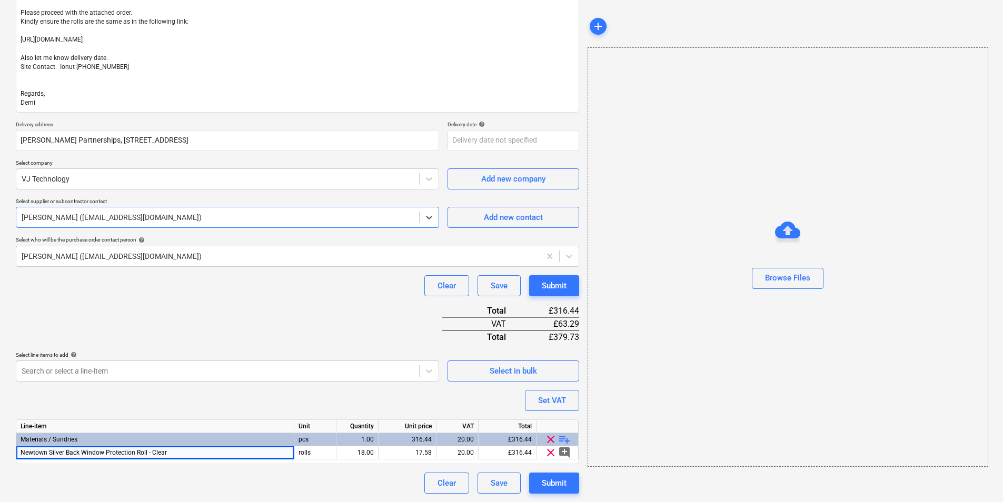
click at [359, 302] on div "Purchase order name help Purchase order Purchase order reference number help TM…" at bounding box center [297, 216] width 563 height 556
click at [322, 213] on div at bounding box center [218, 217] width 392 height 11
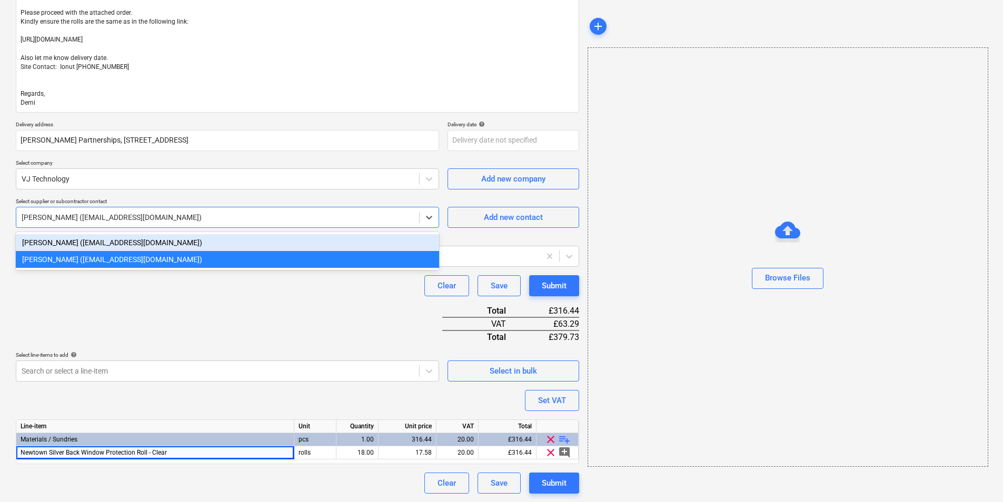
click at [140, 242] on div "[PERSON_NAME] ([EMAIL_ADDRESS][DOMAIN_NAME])" at bounding box center [227, 242] width 423 height 17
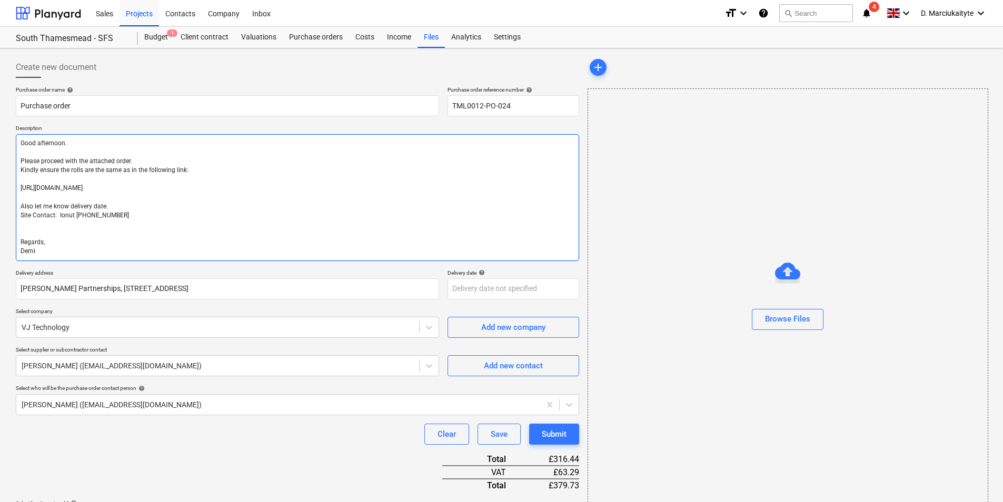
drag, startPoint x: 253, startPoint y: 239, endPoint x: 304, endPoint y: 229, distance: 51.4
click at [255, 238] on textarea "Good afternoon. Please proceed with the attached order. Kindly ensure the rolls…" at bounding box center [297, 197] width 563 height 127
click at [526, 106] on input "TML0012-PO-024" at bounding box center [514, 105] width 132 height 21
click at [292, 113] on input "Purchase order" at bounding box center [227, 105] width 423 height 21
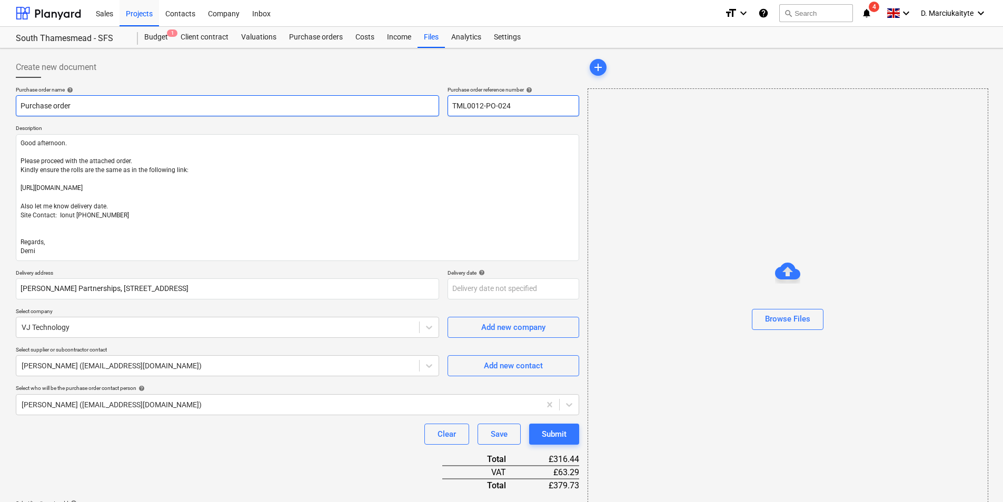
drag, startPoint x: 515, startPoint y: 107, endPoint x: 425, endPoint y: 101, distance: 89.8
click at [425, 101] on div "Purchase order name help Purchase order Purchase order reference number help TM…" at bounding box center [297, 101] width 563 height 30
click at [227, 101] on input "Purchase order" at bounding box center [227, 105] width 423 height 21
paste input "TML0012-PO-024"
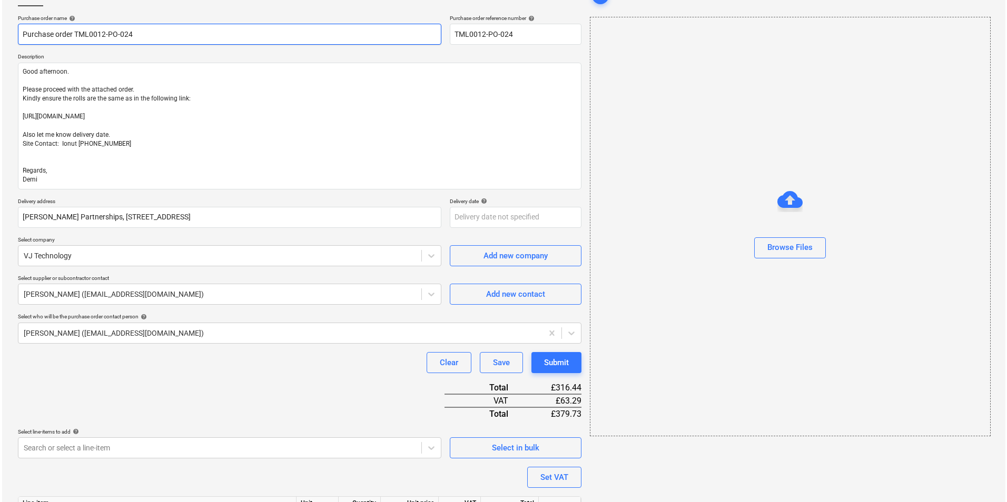
scroll to position [148, 0]
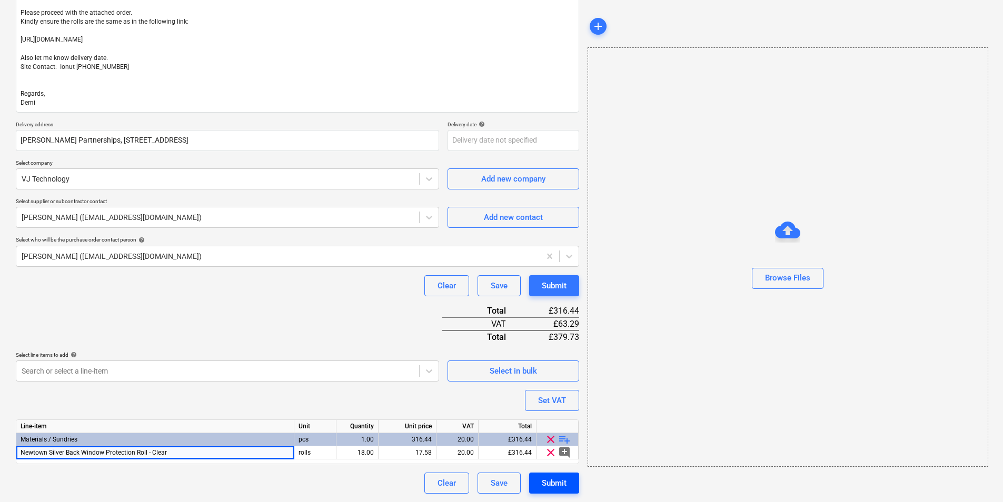
click at [564, 388] on div "Submit" at bounding box center [554, 484] width 25 height 14
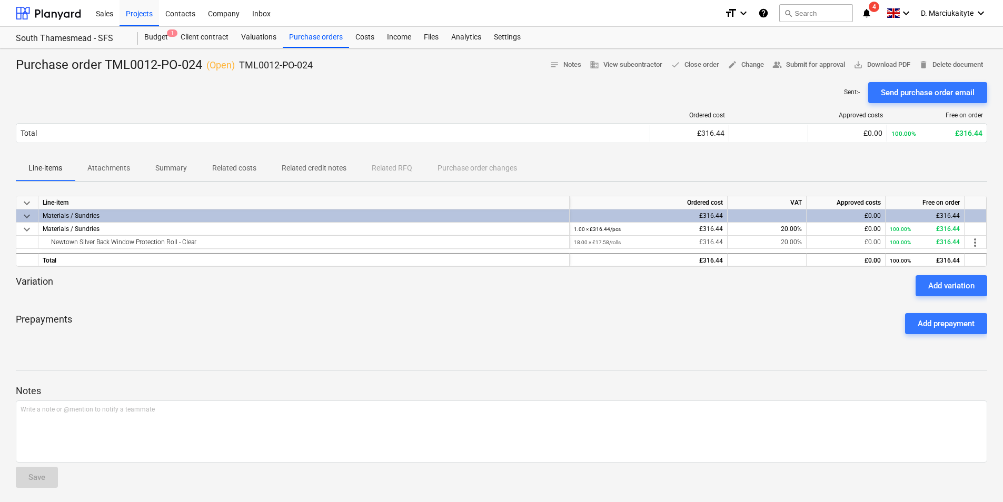
click at [801, 78] on div at bounding box center [501, 78] width 971 height 8
click at [801, 92] on div "Send purchase order email" at bounding box center [928, 93] width 94 height 14
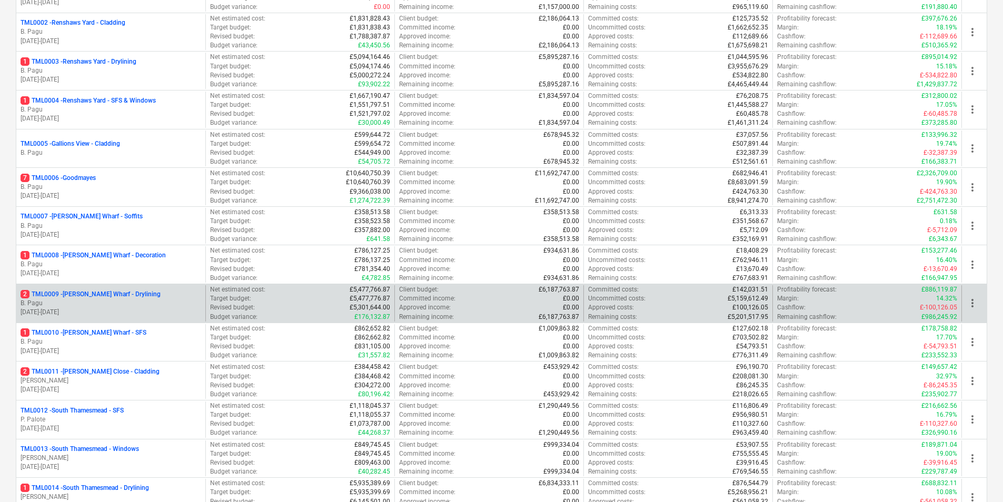
scroll to position [316, 0]
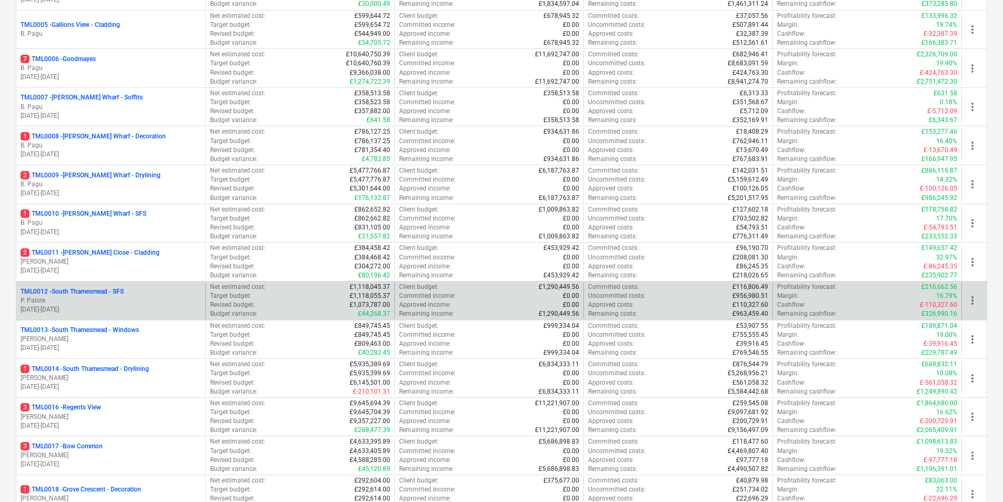
click at [114, 301] on p "P. Palote" at bounding box center [111, 300] width 181 height 9
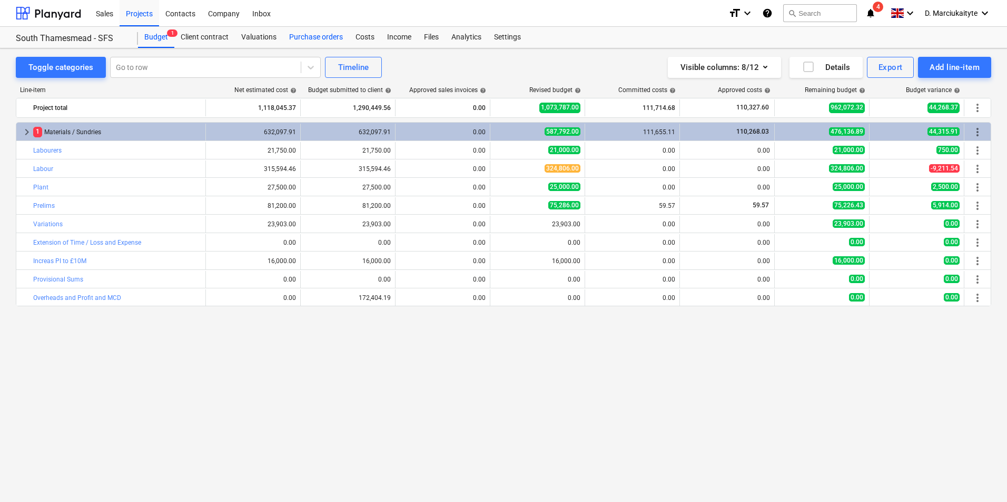
click at [306, 38] on div "Purchase orders" at bounding box center [316, 37] width 66 height 21
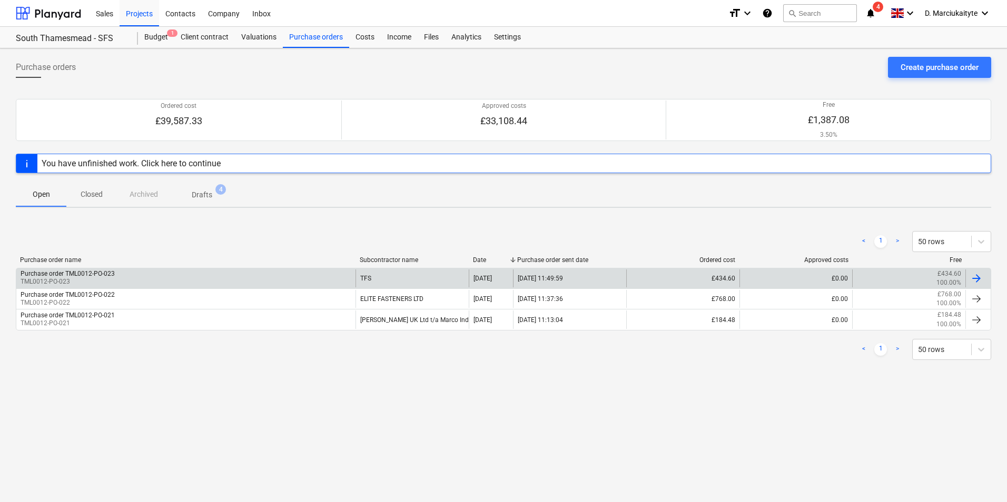
click at [176, 275] on div "Purchase order TML0012-PO-023 TML0012-PO-023" at bounding box center [185, 279] width 339 height 18
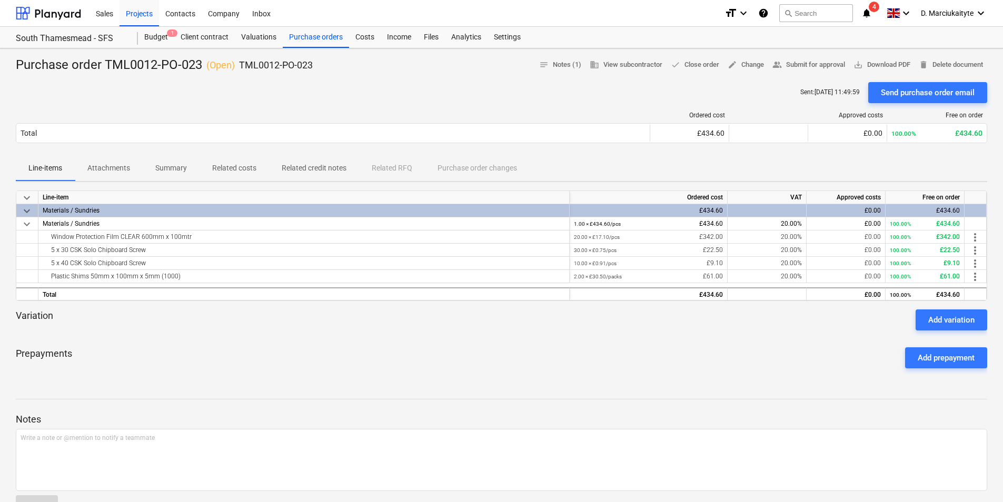
click at [177, 174] on span "Summary" at bounding box center [171, 168] width 57 height 17
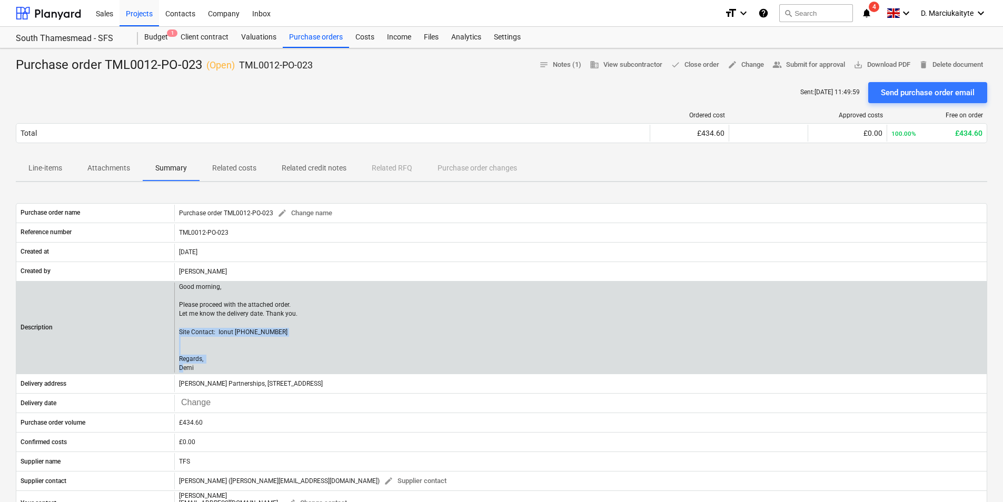
drag, startPoint x: 195, startPoint y: 365, endPoint x: 176, endPoint y: 329, distance: 41.4
click at [176, 329] on div "Good morning, Please proceed with the attached order. Let me know the delivery …" at bounding box center [580, 328] width 812 height 91
copy p "Site Contact: Ionut 07424539956 Regards, Demi"
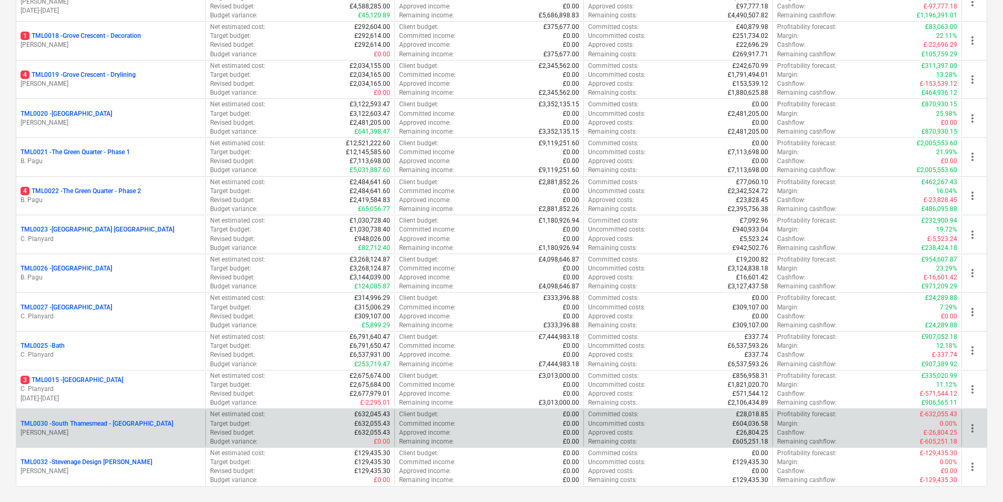
scroll to position [839, 0]
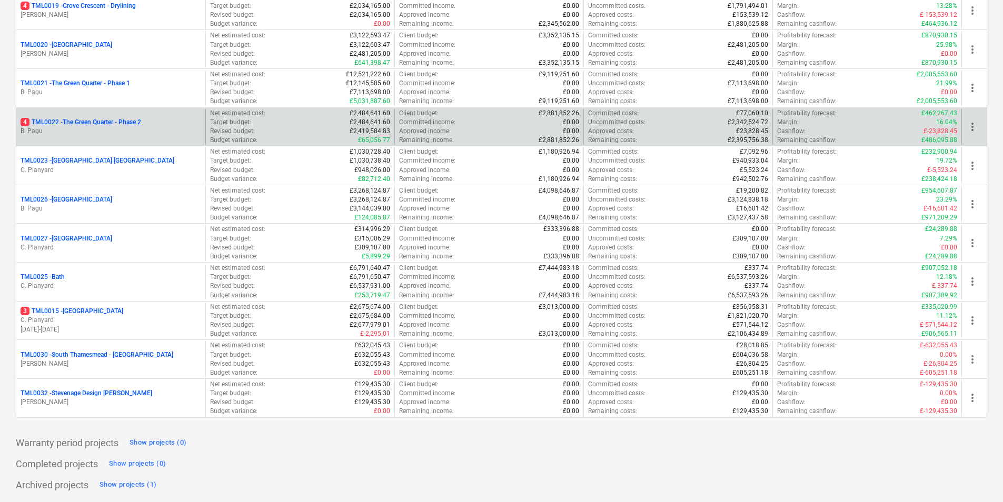
click at [134, 120] on p "4 TML0022 - The Green Quarter - Phase 2" at bounding box center [81, 122] width 121 height 9
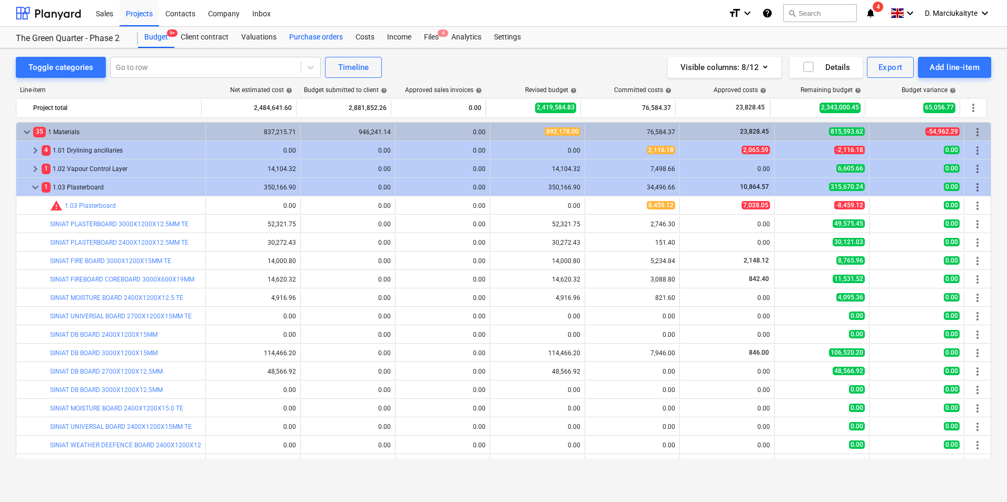
click at [313, 33] on div "Purchase orders" at bounding box center [316, 37] width 66 height 21
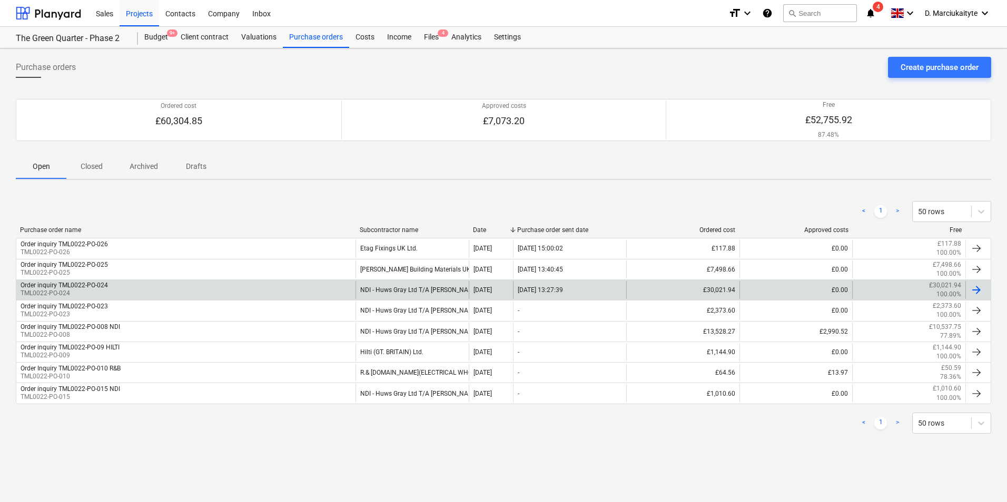
click at [339, 289] on div "Order inquiry TML0022-PO-024 TML0022-PO-024" at bounding box center [185, 290] width 339 height 18
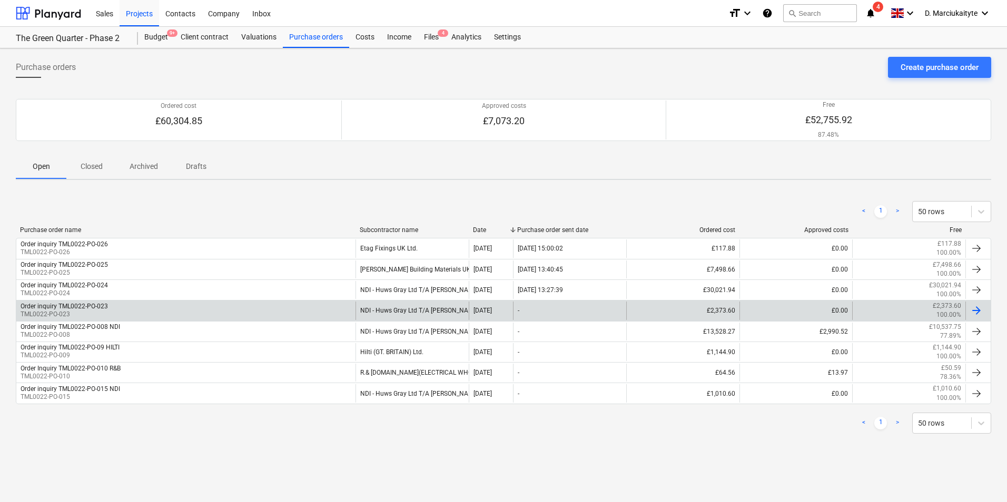
click at [378, 312] on div "NDI - Huws Gray Ltd T/A Lloyd Worrall" at bounding box center [411, 311] width 113 height 18
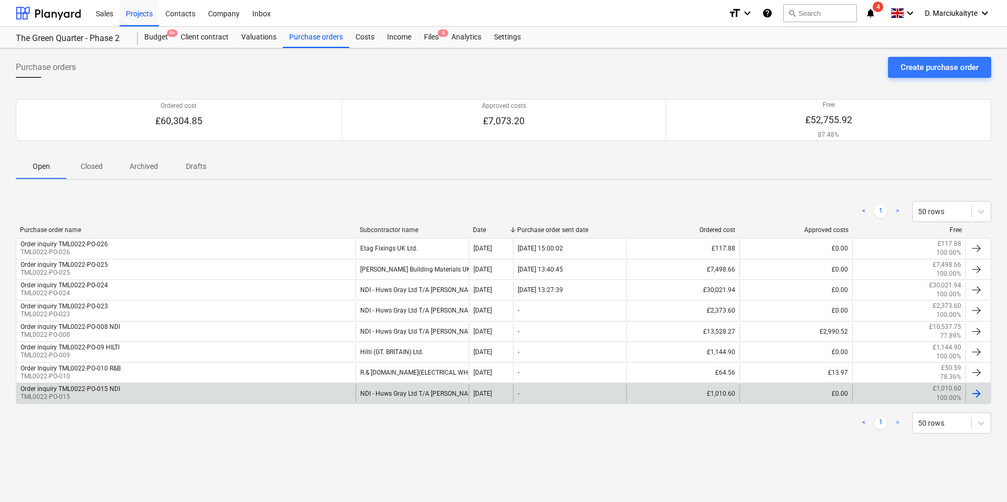
click at [396, 390] on div "NDI - Huws Gray Ltd T/A Lloyd Worrall" at bounding box center [411, 393] width 113 height 18
